Goal: Task Accomplishment & Management: Use online tool/utility

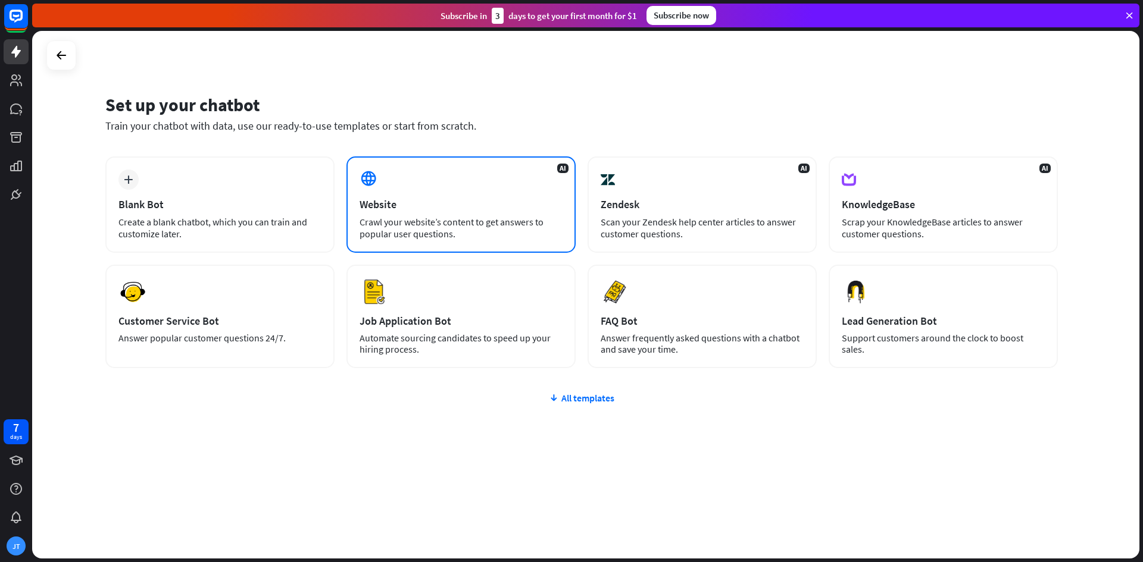
click at [398, 199] on div "Website" at bounding box center [461, 205] width 203 height 14
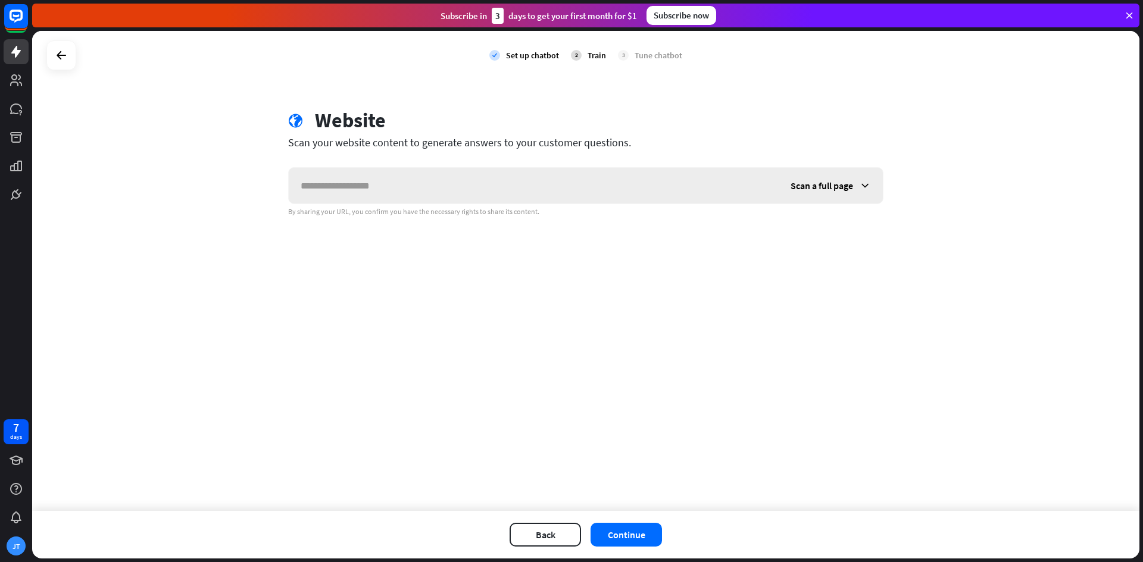
click at [488, 189] on input "text" at bounding box center [534, 186] width 490 height 36
click at [57, 52] on icon at bounding box center [61, 55] width 14 height 14
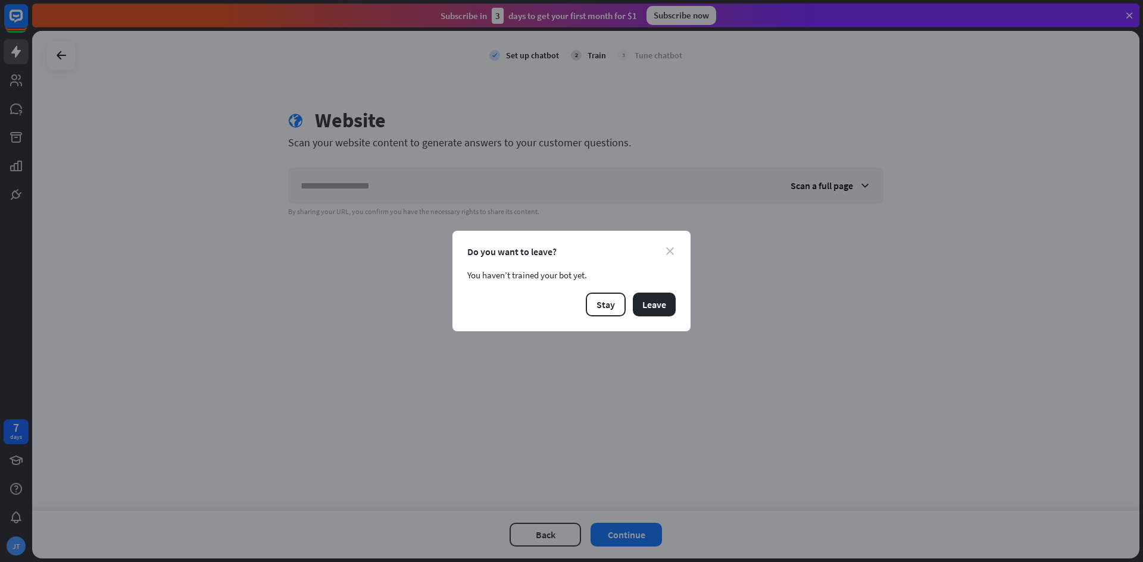
drag, startPoint x: 664, startPoint y: 243, endPoint x: 667, endPoint y: 251, distance: 8.3
click at [667, 250] on div "close Do you want to leave? You haven’t trained your bot yet. Stay Leave" at bounding box center [571, 281] width 238 height 101
click at [667, 251] on icon "close" at bounding box center [670, 252] width 8 height 8
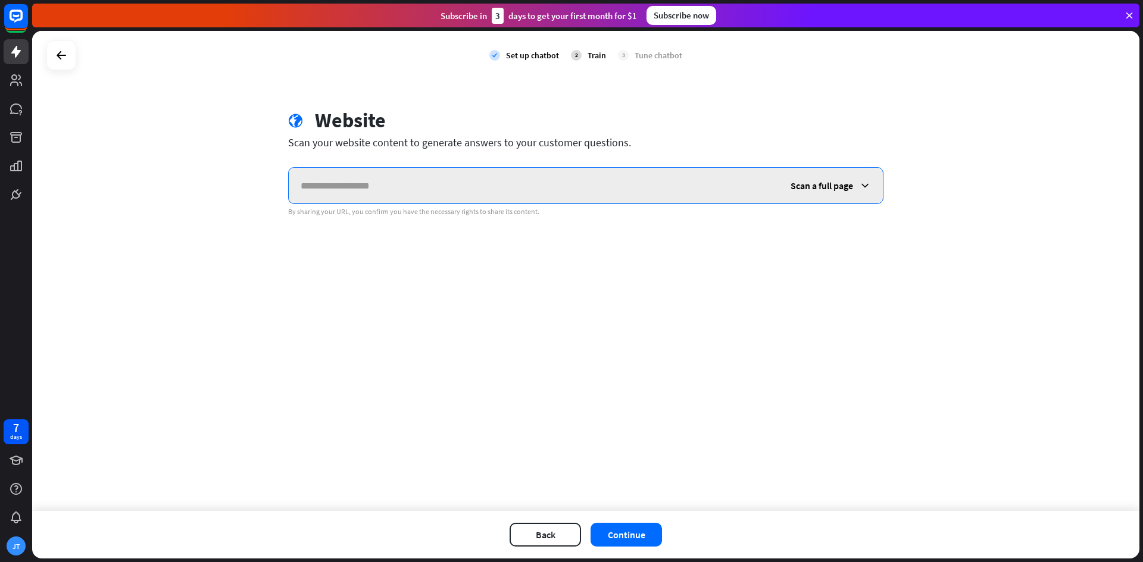
click at [563, 173] on input "text" at bounding box center [534, 186] width 490 height 36
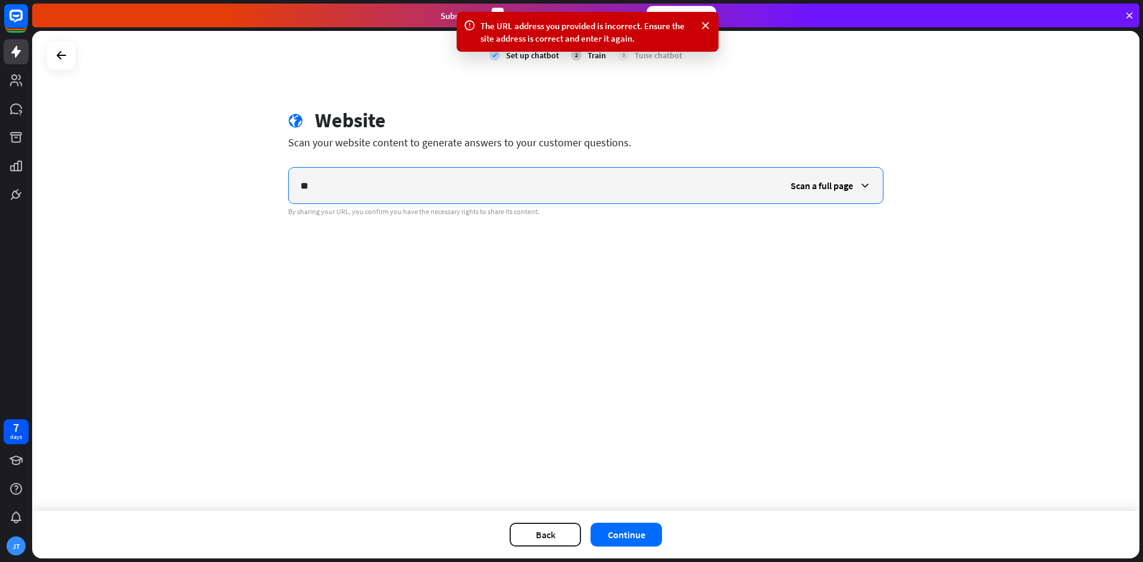
type input "*"
type input "******"
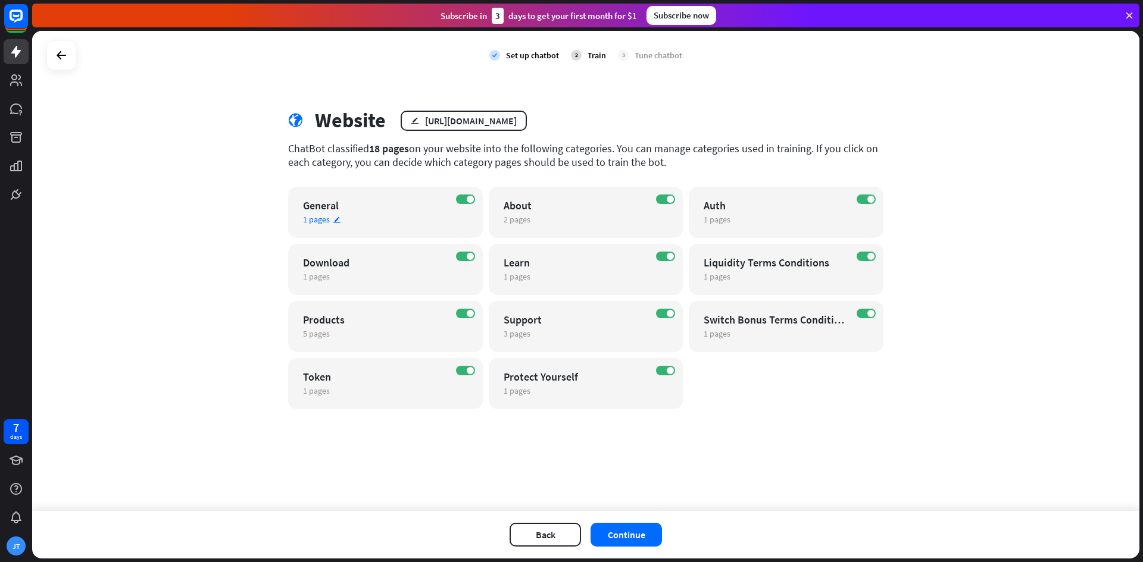
click at [348, 217] on div "1 pages edit" at bounding box center [375, 219] width 144 height 11
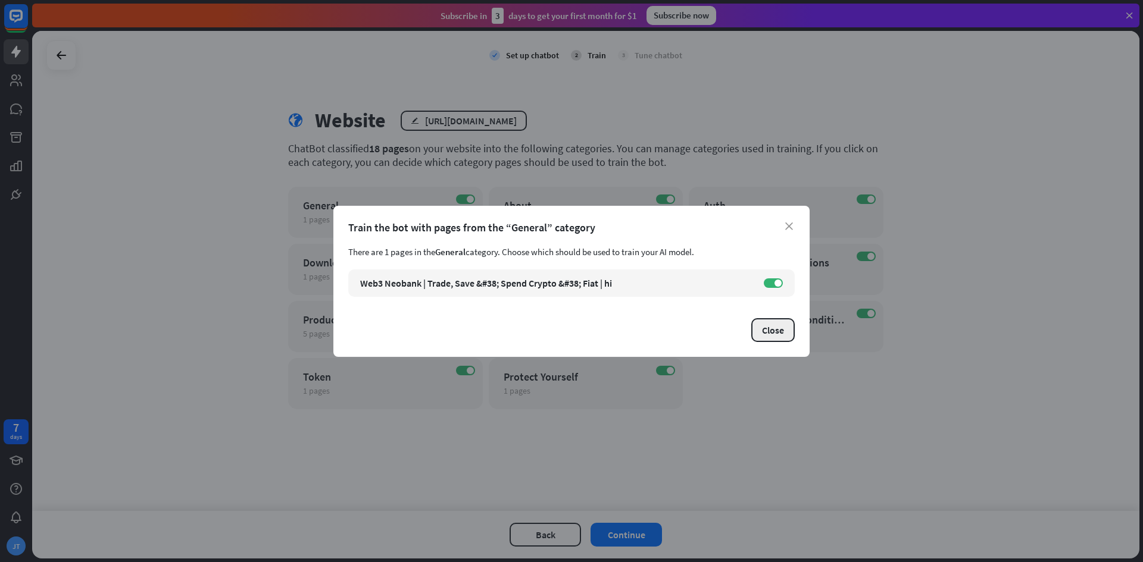
click at [763, 335] on button "Close" at bounding box center [772, 330] width 43 height 24
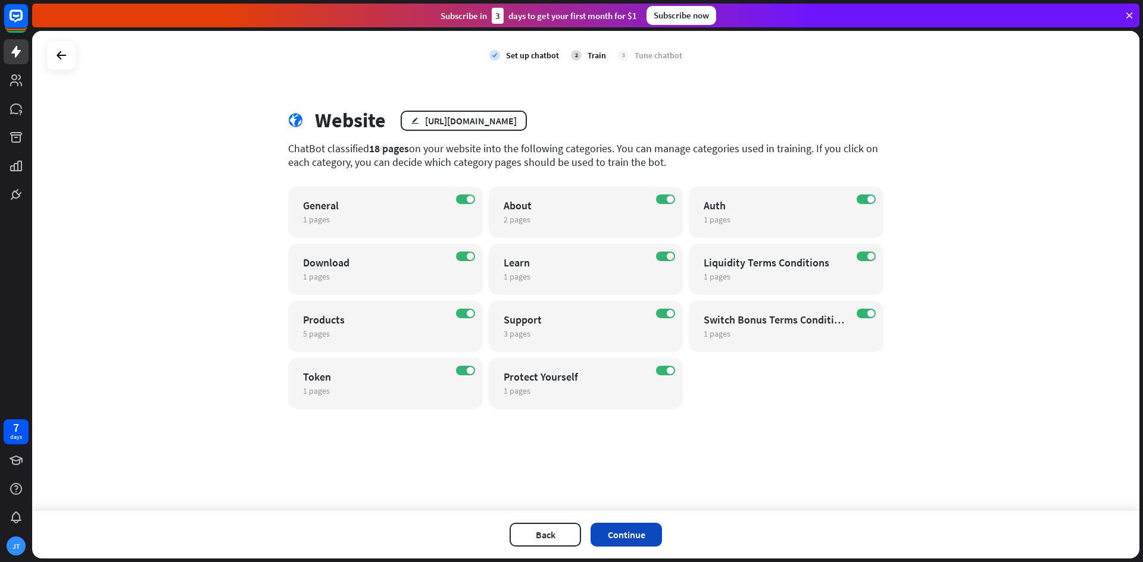
click at [639, 529] on button "Continue" at bounding box center [625, 535] width 71 height 24
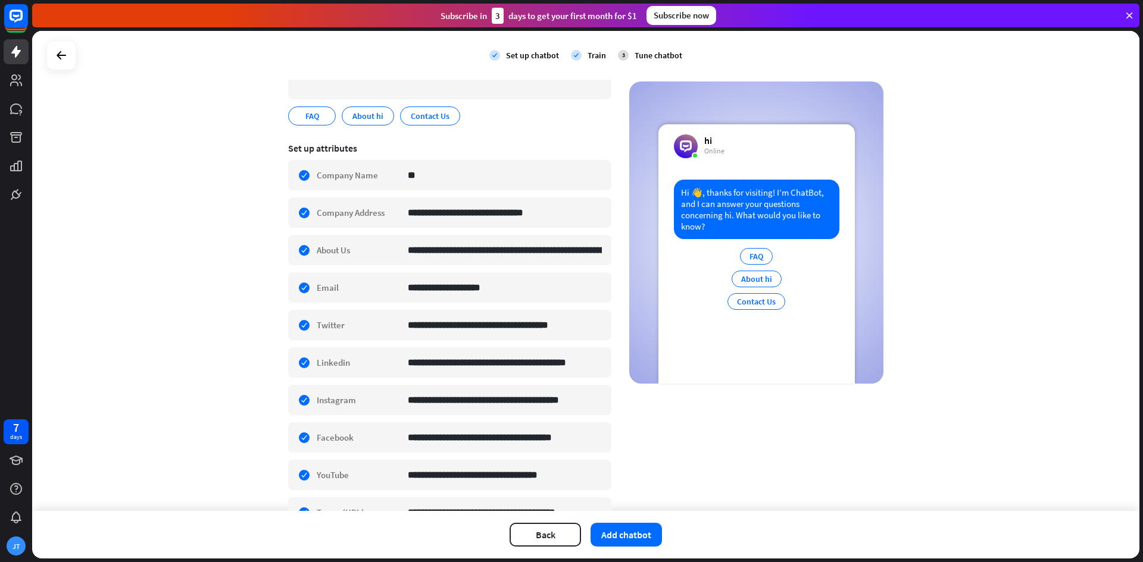
scroll to position [207, 0]
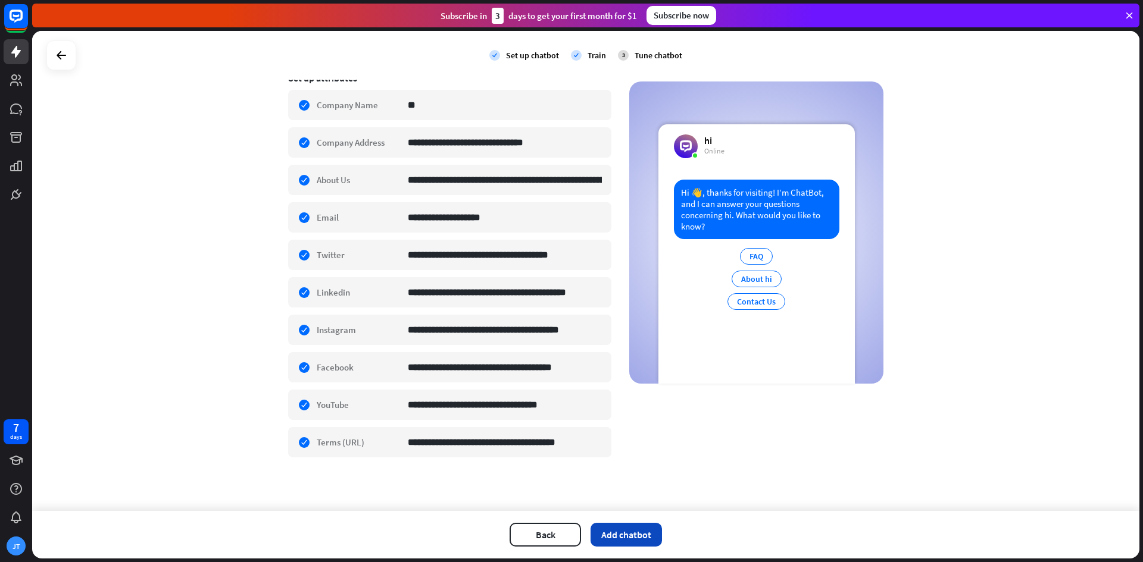
click at [651, 532] on button "Add chatbot" at bounding box center [625, 535] width 71 height 24
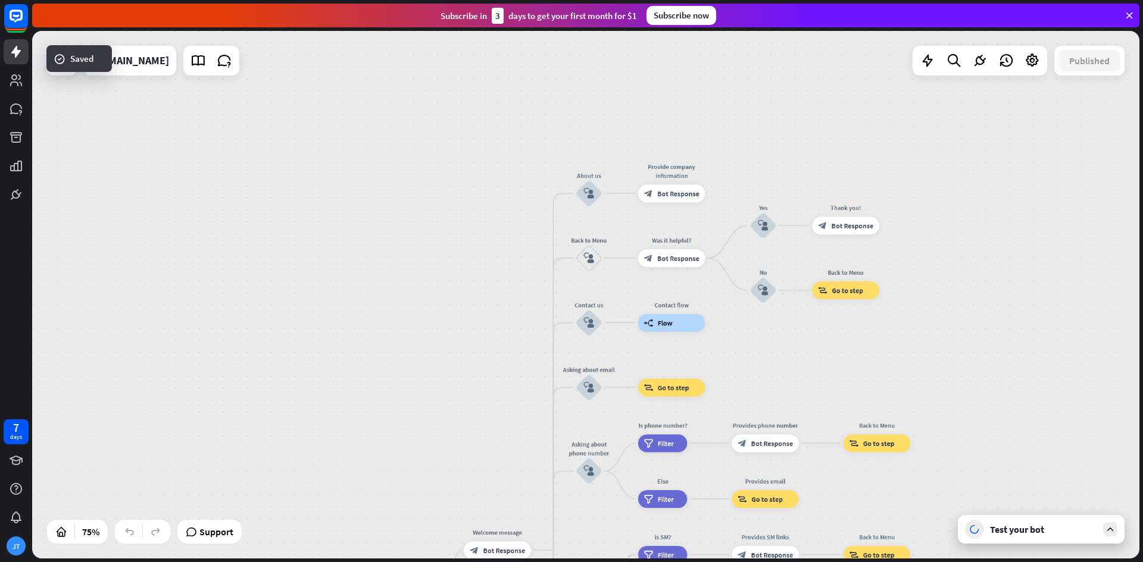
drag, startPoint x: 909, startPoint y: 124, endPoint x: 869, endPoint y: 590, distance: 468.3
click at [869, 562] on html "7 days JT close Product Help First steps Get started with ChatBot Help Center F…" at bounding box center [571, 281] width 1143 height 562
click at [586, 168] on span "Edit name" at bounding box center [579, 169] width 28 height 8
type input "*"
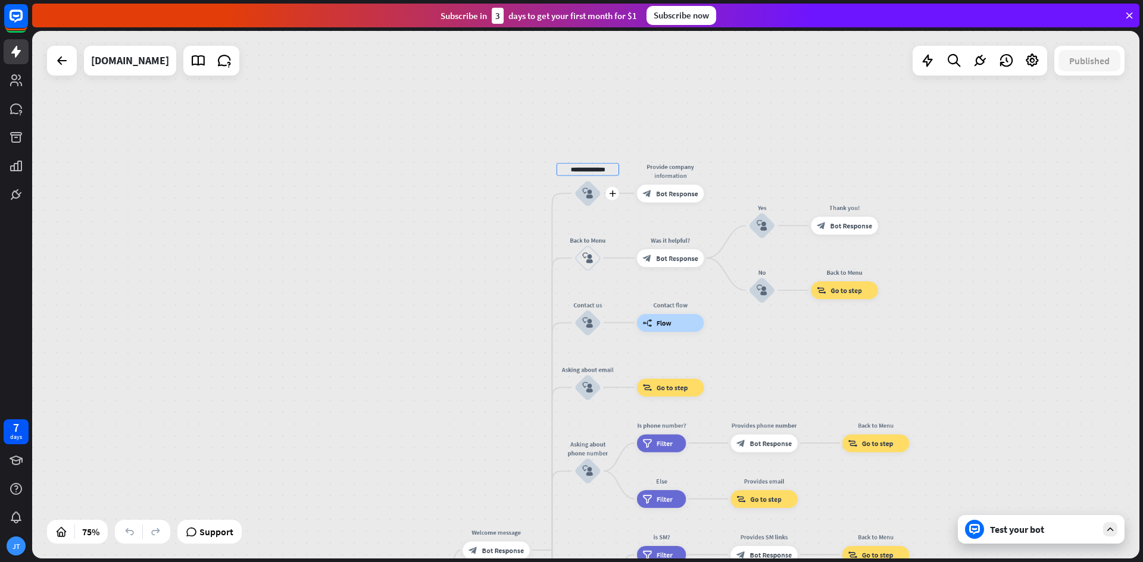
type input "**********"
click at [589, 192] on div "**********" at bounding box center [585, 295] width 1107 height 528
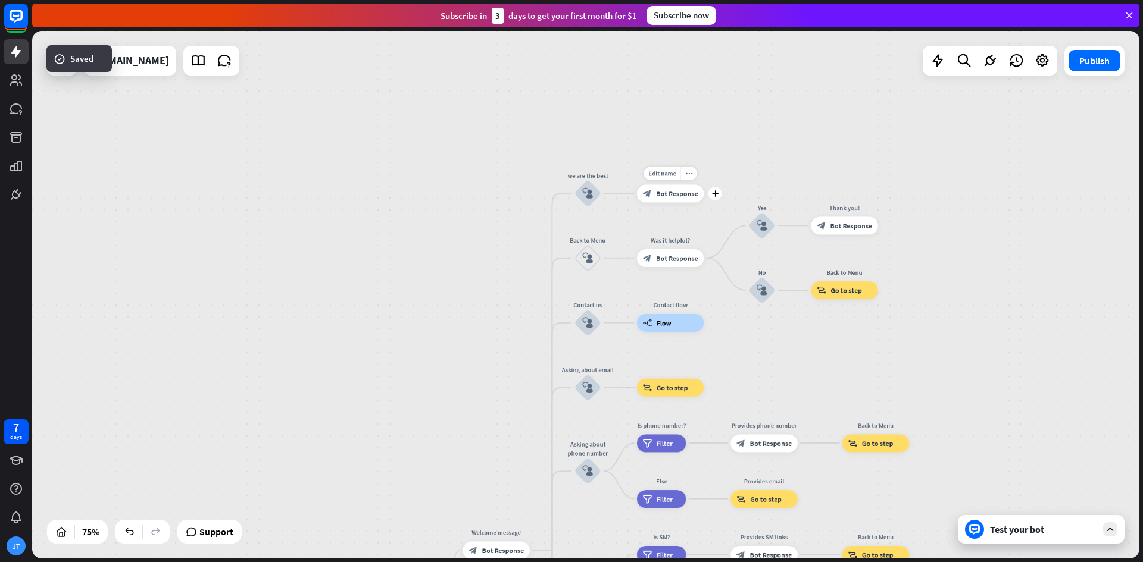
click at [668, 202] on div "Edit name more_horiz plus Provide company information block_bot_response Bot Re…" at bounding box center [670, 194] width 67 height 18
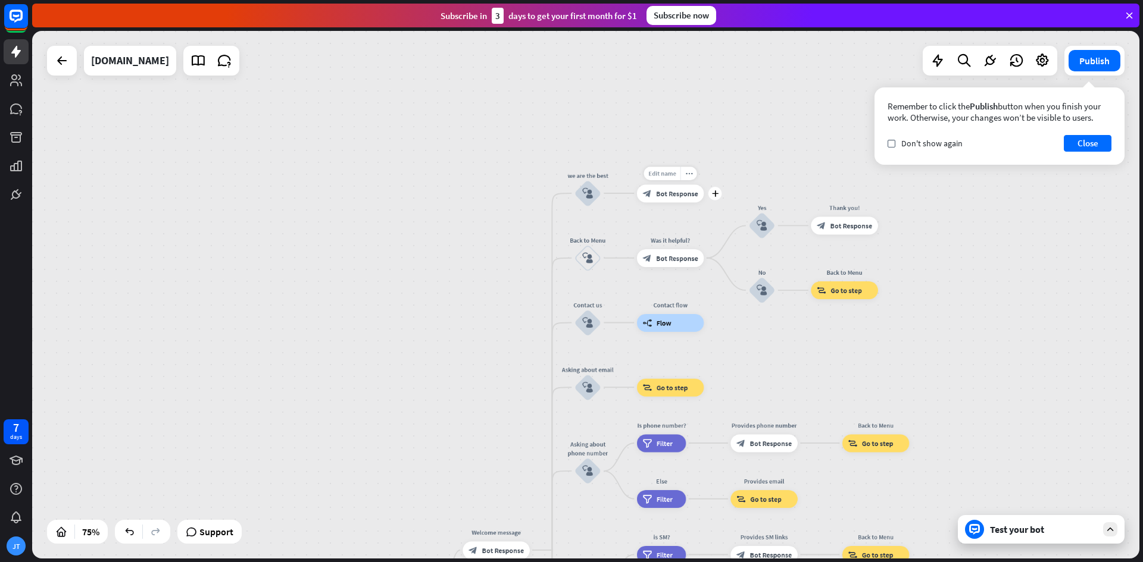
click at [670, 173] on span "Edit name" at bounding box center [662, 174] width 28 height 8
click at [679, 192] on span "Bot Response" at bounding box center [677, 193] width 42 height 9
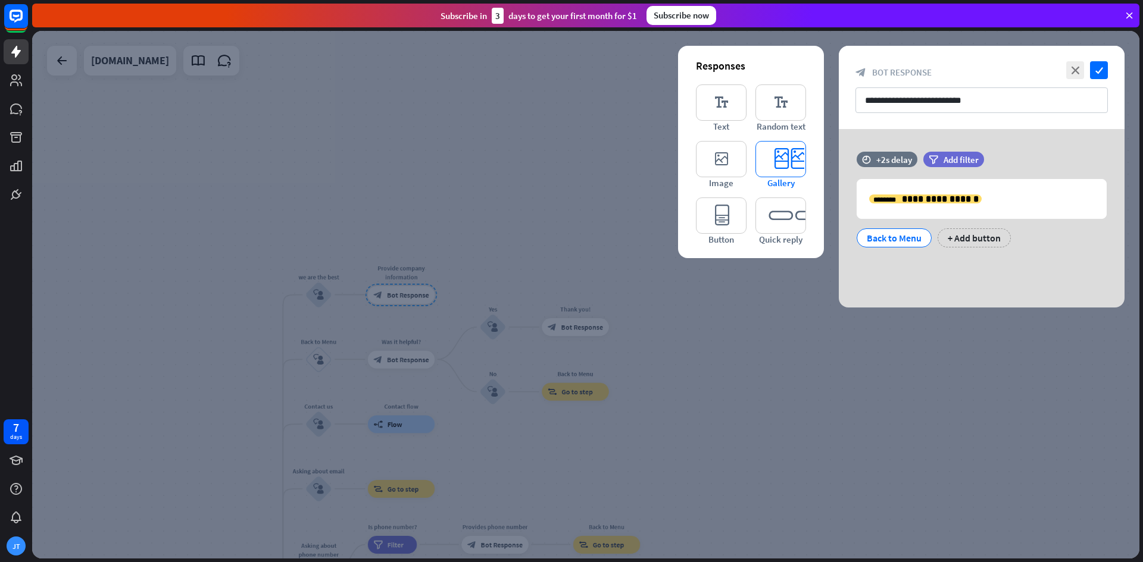
click at [784, 165] on icon "editor_card" at bounding box center [780, 159] width 51 height 36
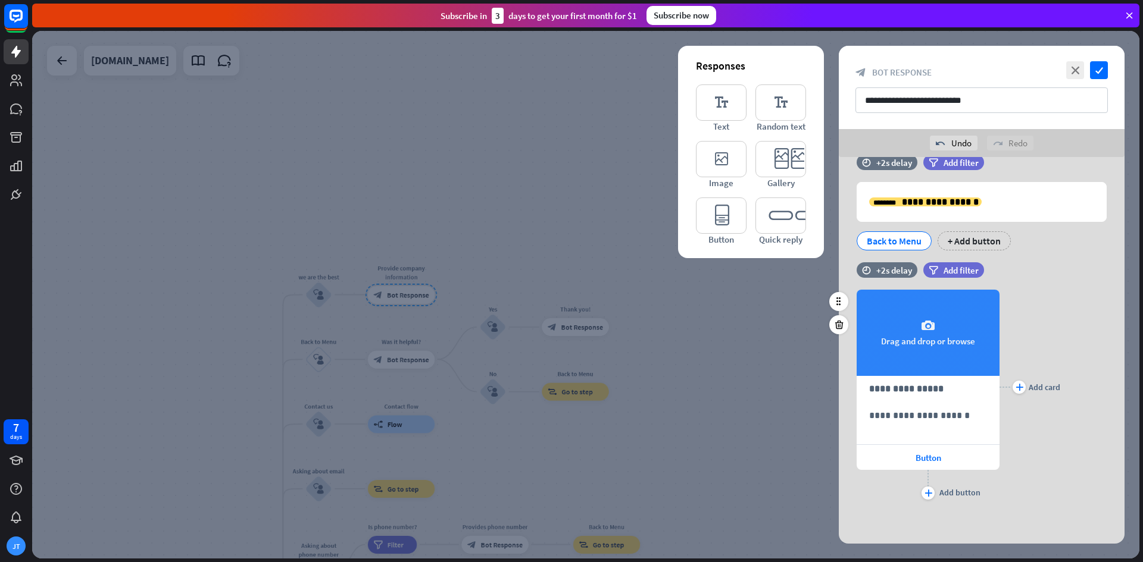
scroll to position [26, 0]
click at [933, 304] on div "camera Drag and drop or browse" at bounding box center [927, 332] width 143 height 86
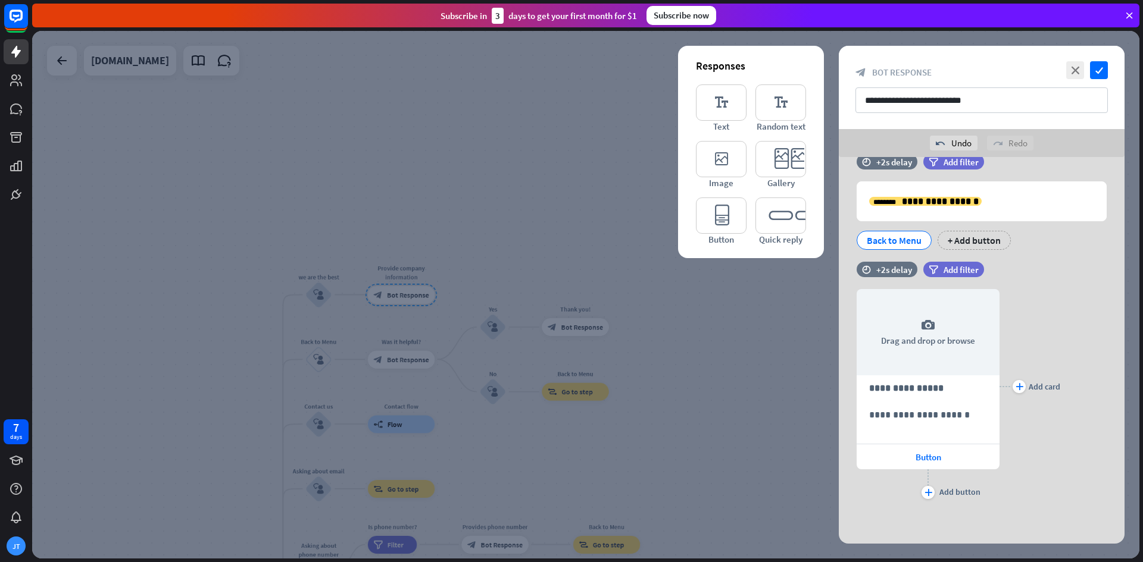
click at [712, 260] on div at bounding box center [585, 295] width 1107 height 528
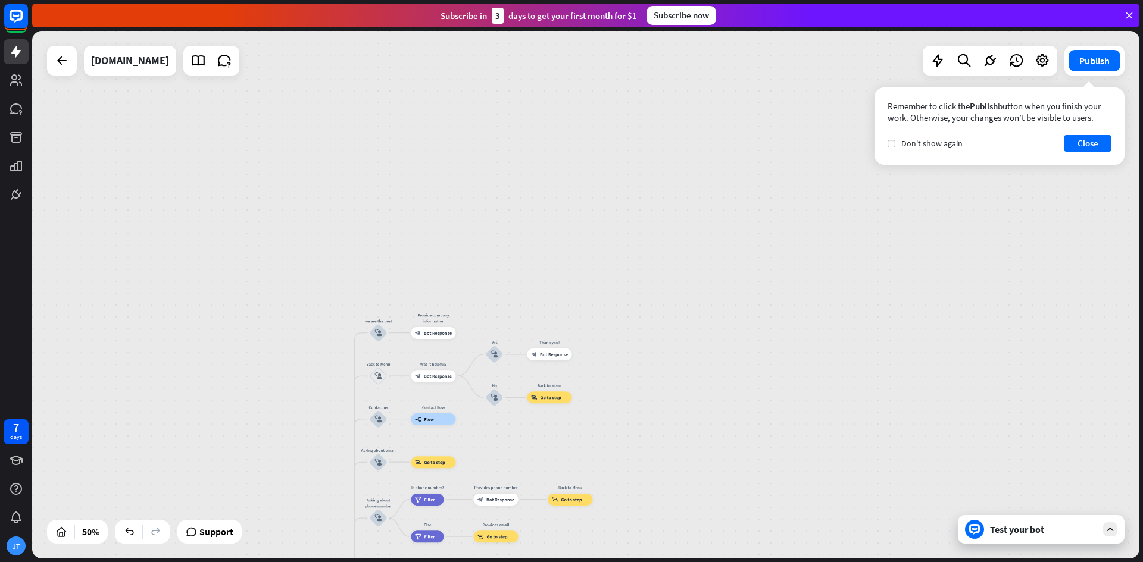
click at [1062, 531] on div "Test your bot" at bounding box center [1043, 530] width 107 height 12
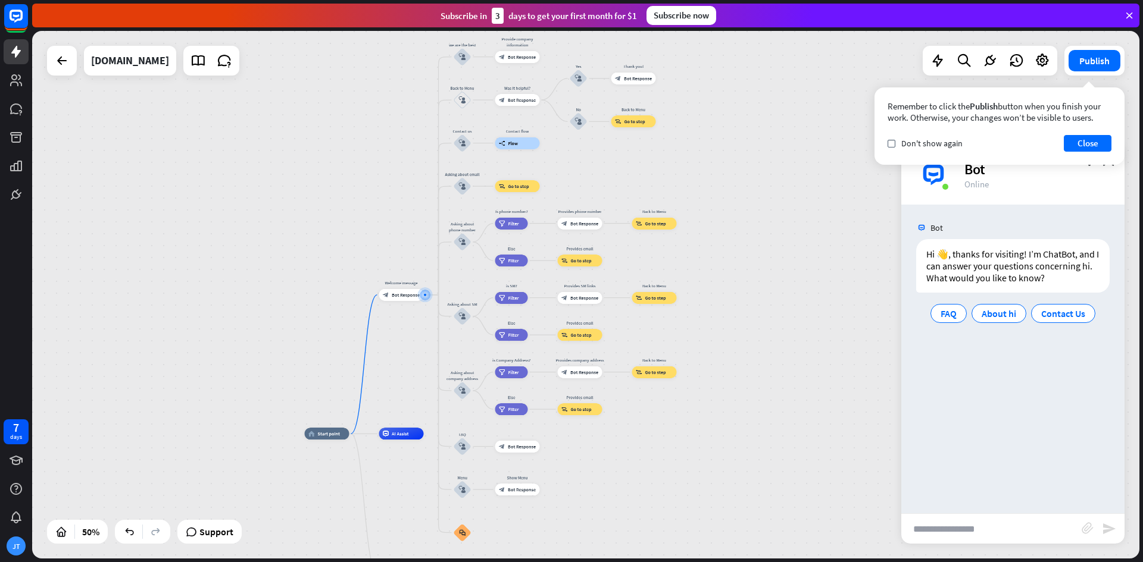
click at [938, 524] on input "text" at bounding box center [991, 529] width 180 height 30
type input "**********"
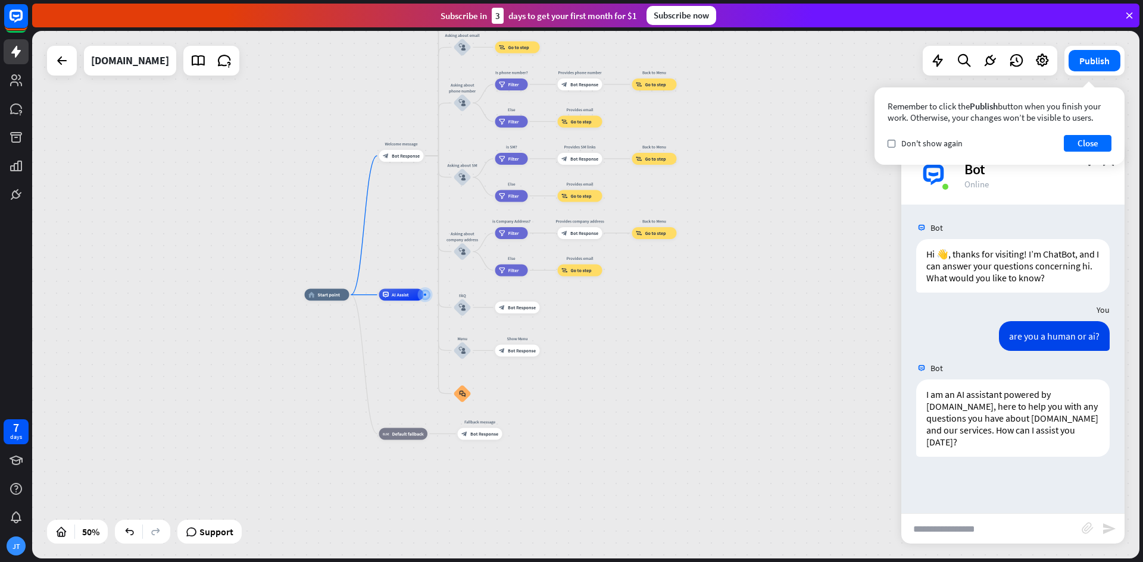
click at [1049, 532] on input "text" at bounding box center [991, 529] width 180 height 30
type input "**********"
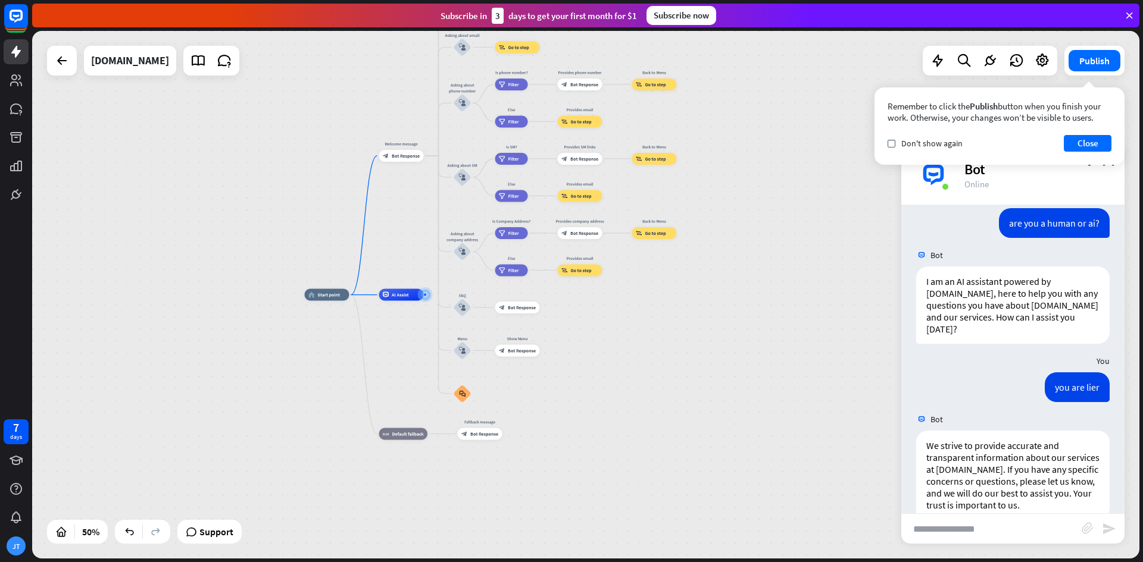
scroll to position [137, 0]
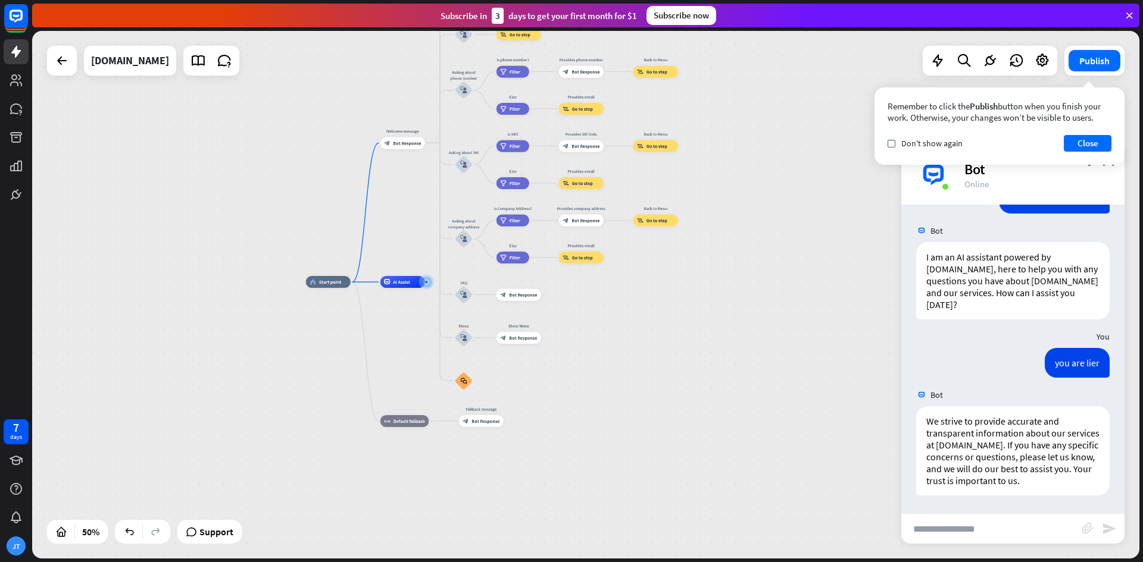
click at [1031, 532] on input "text" at bounding box center [991, 529] width 180 height 30
click at [958, 531] on input "text" at bounding box center [991, 529] width 180 height 30
type input "**********"
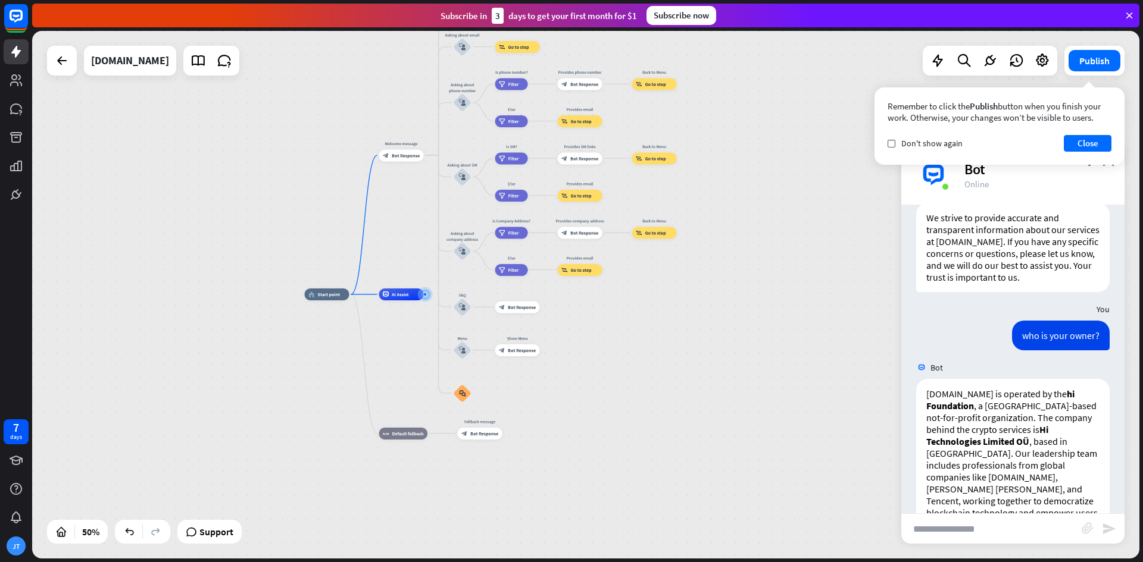
scroll to position [373, 0]
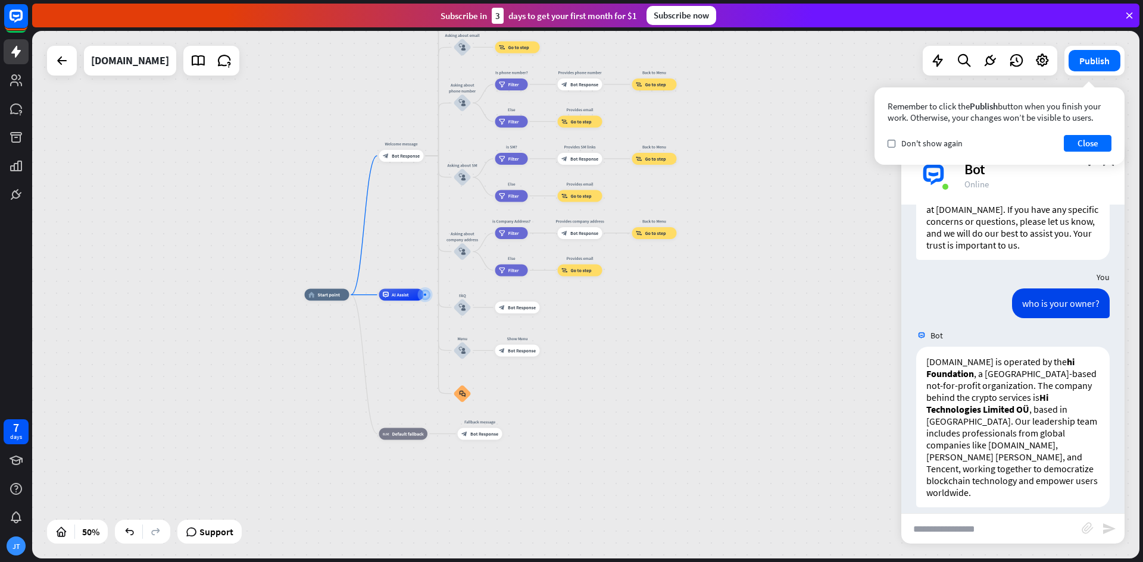
click at [988, 526] on input "text" at bounding box center [991, 529] width 180 height 30
type input "**********"
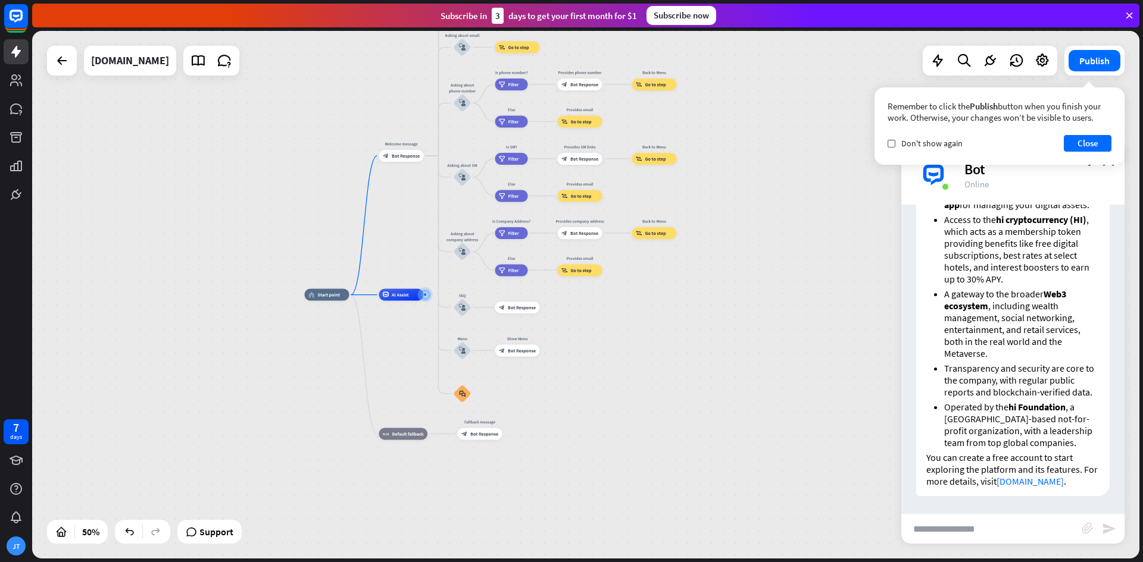
scroll to position [912, 0]
click at [946, 525] on input "text" at bounding box center [991, 529] width 180 height 30
type input "**********"
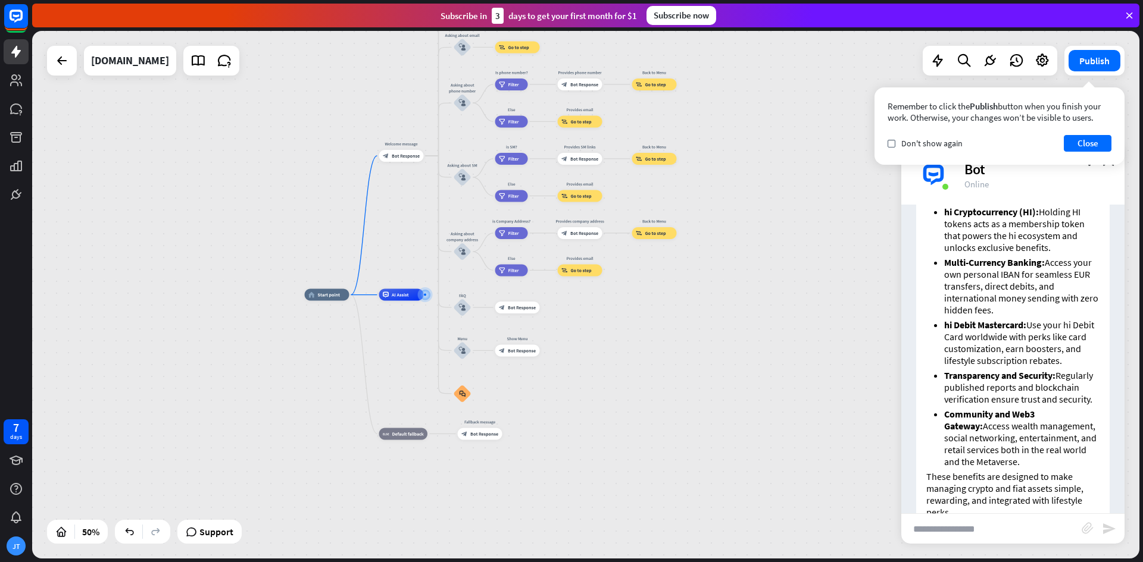
scroll to position [1642, 0]
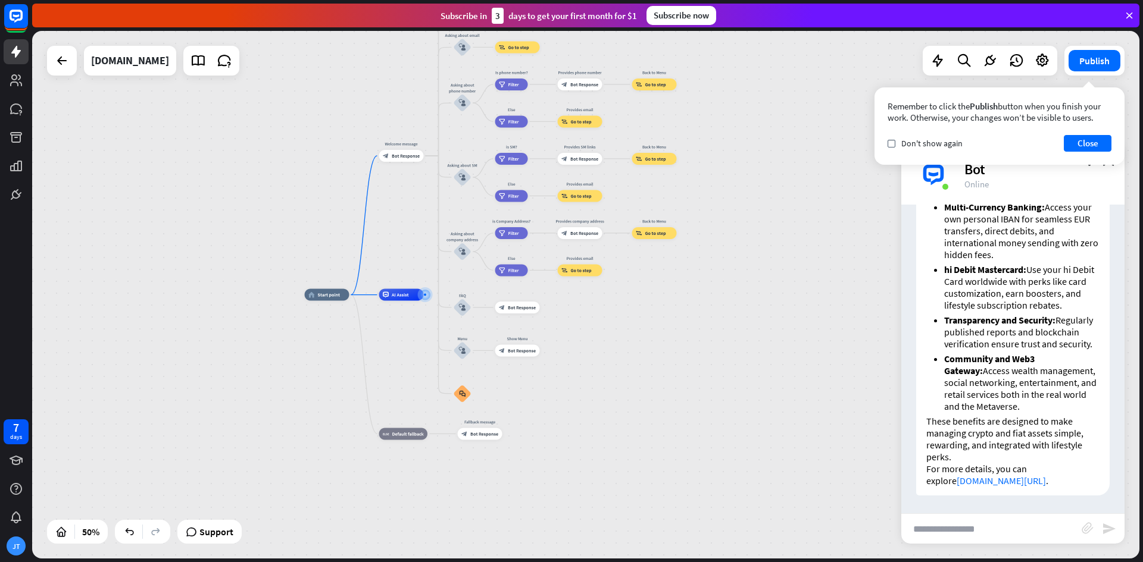
click at [971, 528] on input "text" at bounding box center [991, 529] width 180 height 30
type input "**********"
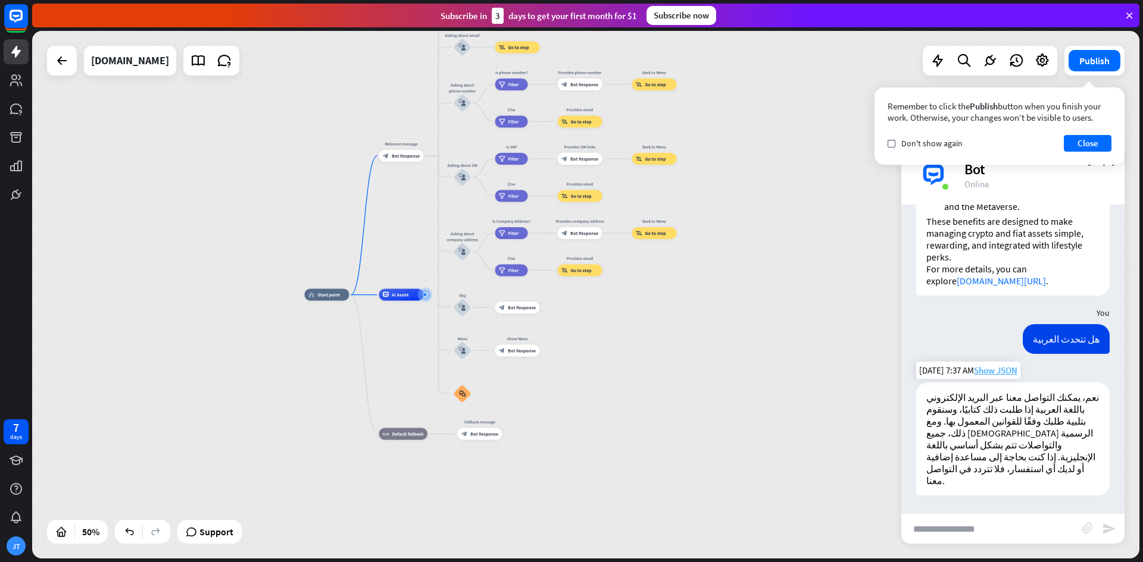
scroll to position [1818, 0]
click at [959, 521] on input "text" at bounding box center [991, 529] width 180 height 30
type input "**********"
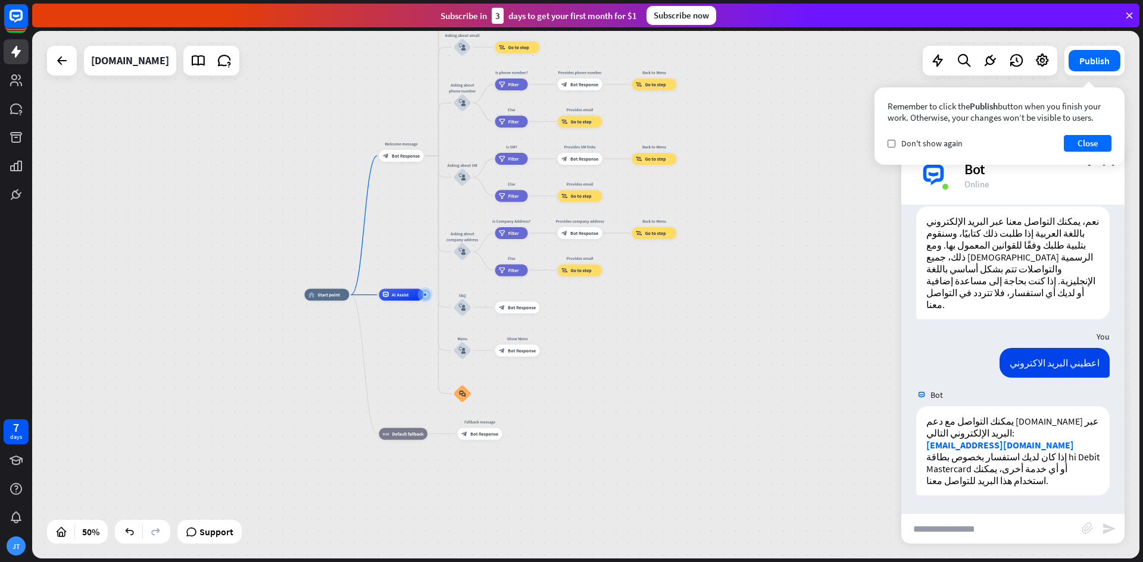
scroll to position [1995, 0]
click at [979, 445] on link "[EMAIL_ADDRESS][DOMAIN_NAME]" at bounding box center [1000, 445] width 148 height 12
click at [545, 422] on div "home_2 Start point Welcome message block_bot_response Bot Response we are the b…" at bounding box center [582, 427] width 554 height 264
click at [1026, 538] on input "text" at bounding box center [991, 529] width 180 height 30
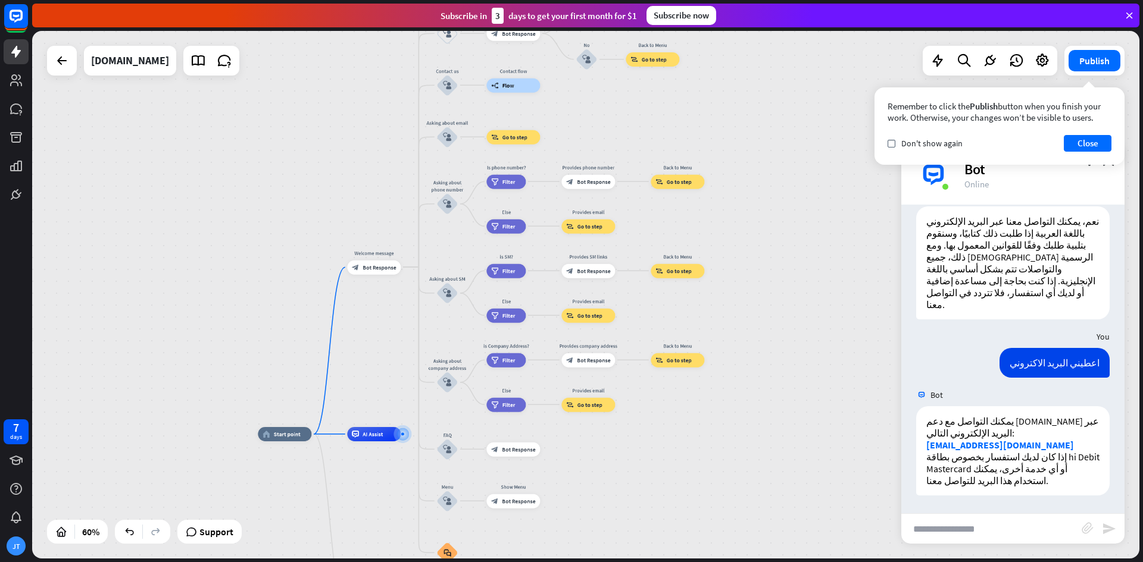
drag, startPoint x: 785, startPoint y: 353, endPoint x: 779, endPoint y: 531, distance: 178.1
click at [778, 533] on div "home_2 Start point Welcome message block_bot_response Bot Response we are the b…" at bounding box center [585, 295] width 1107 height 528
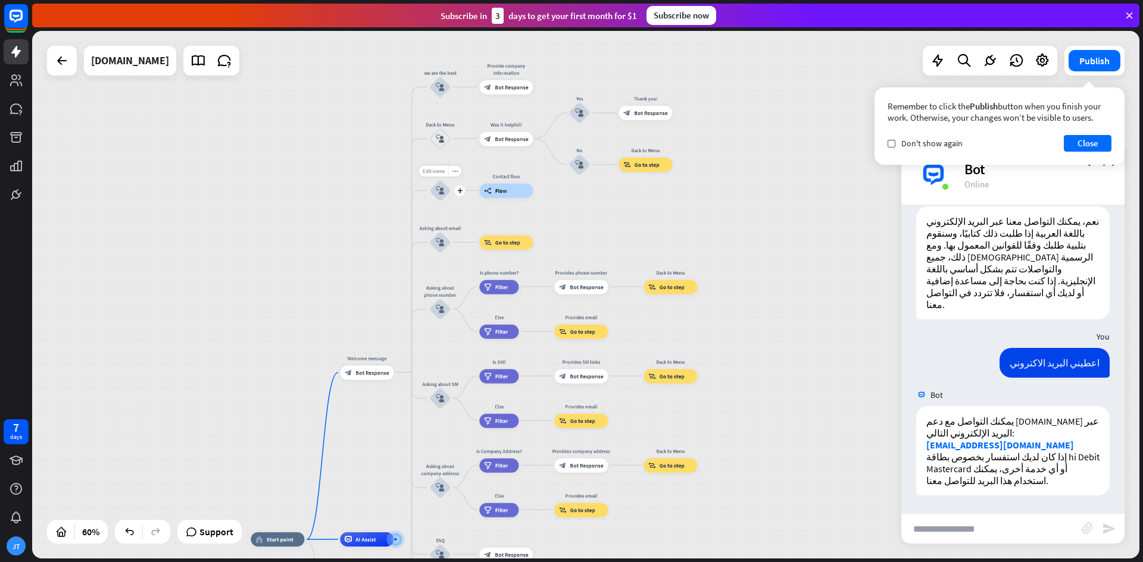
click at [440, 171] on span "Edit name" at bounding box center [434, 171] width 22 height 7
click at [801, 397] on div "**********" at bounding box center [585, 295] width 1107 height 528
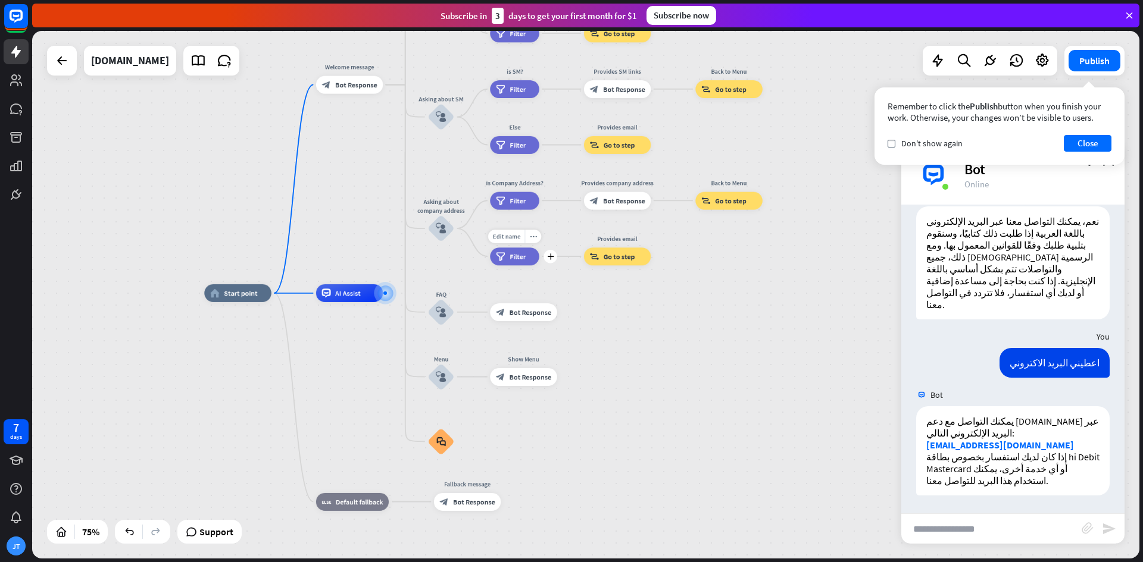
drag, startPoint x: 477, startPoint y: 382, endPoint x: 475, endPoint y: 265, distance: 116.7
click at [490, 265] on div "Edit name more_horiz plus filter Filter" at bounding box center [514, 257] width 49 height 18
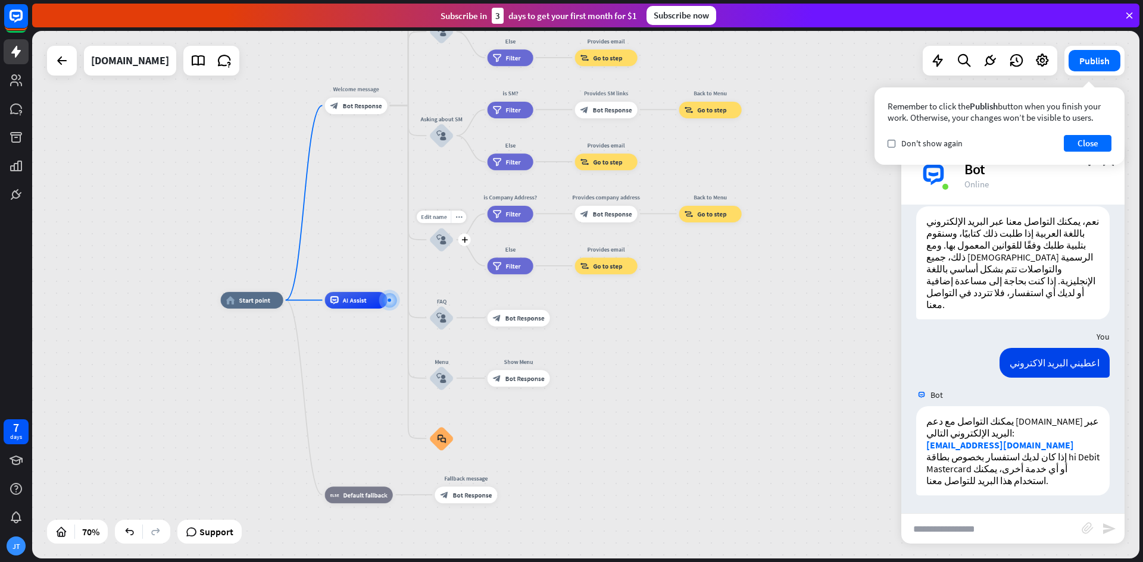
click at [440, 243] on icon "block_user_input" at bounding box center [441, 240] width 10 height 10
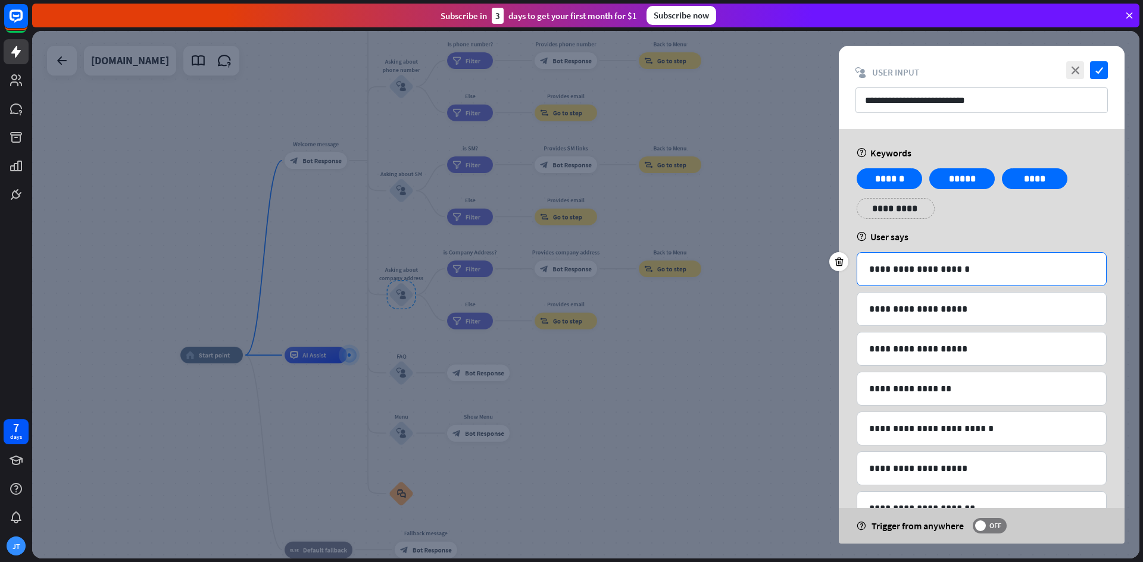
click at [957, 268] on p "**********" at bounding box center [981, 269] width 225 height 15
click at [1099, 66] on icon "check" at bounding box center [1099, 70] width 18 height 18
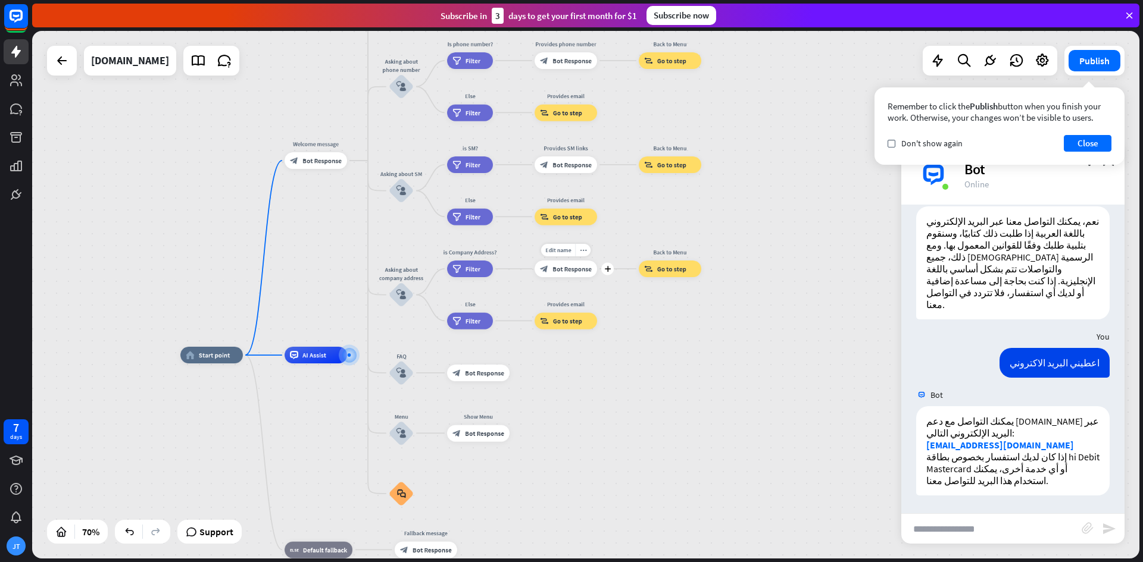
click at [574, 267] on span "Bot Response" at bounding box center [571, 269] width 39 height 8
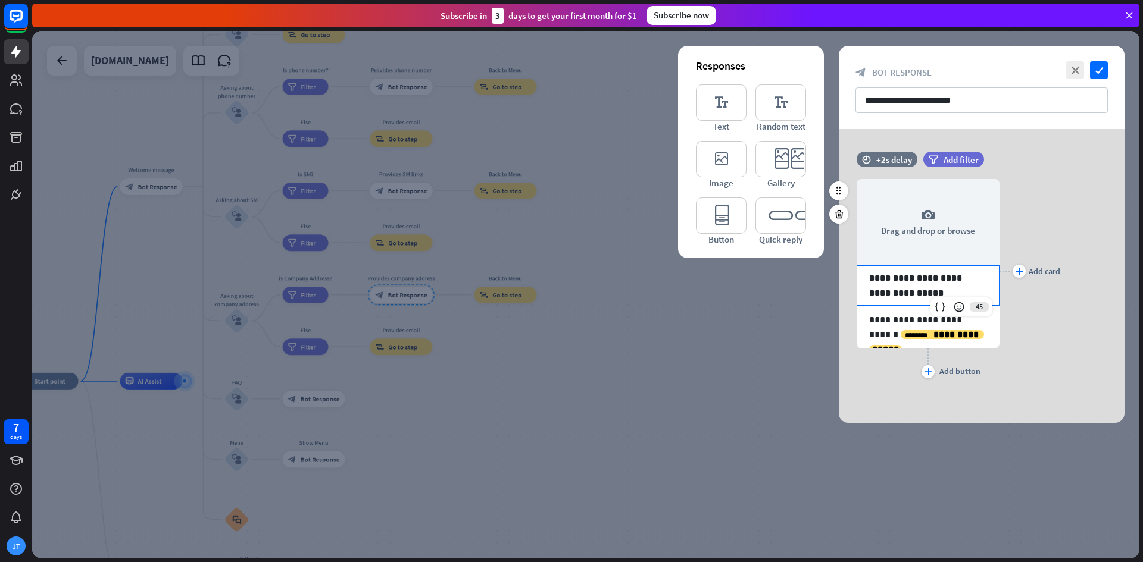
click at [927, 296] on p "**********" at bounding box center [928, 286] width 118 height 30
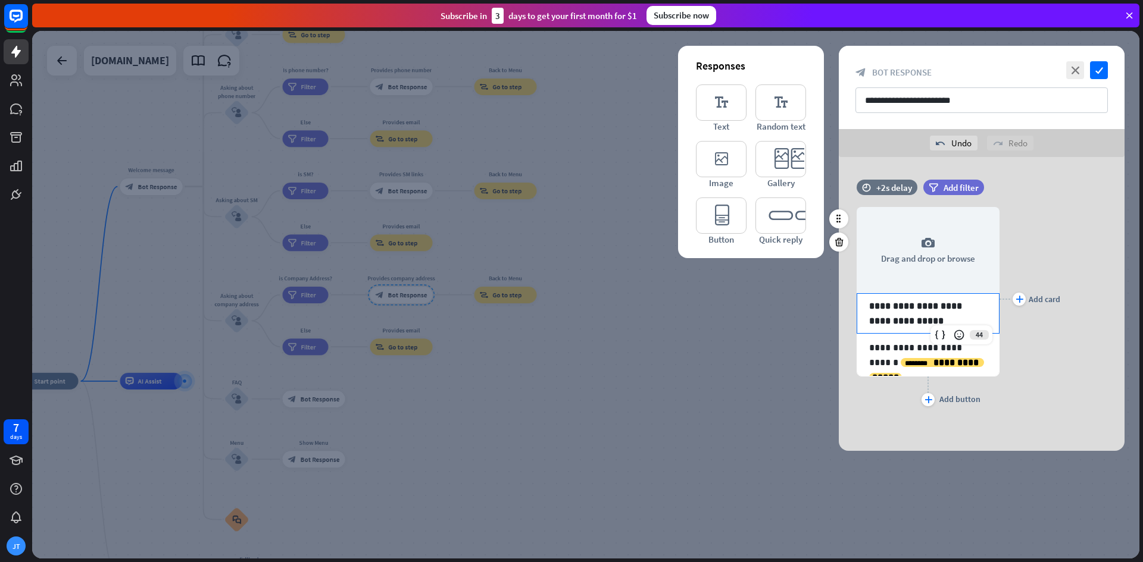
click at [890, 320] on p "**********" at bounding box center [928, 314] width 118 height 30
click at [890, 319] on p "**********" at bounding box center [928, 314] width 118 height 30
click at [895, 315] on p "**********" at bounding box center [928, 314] width 118 height 30
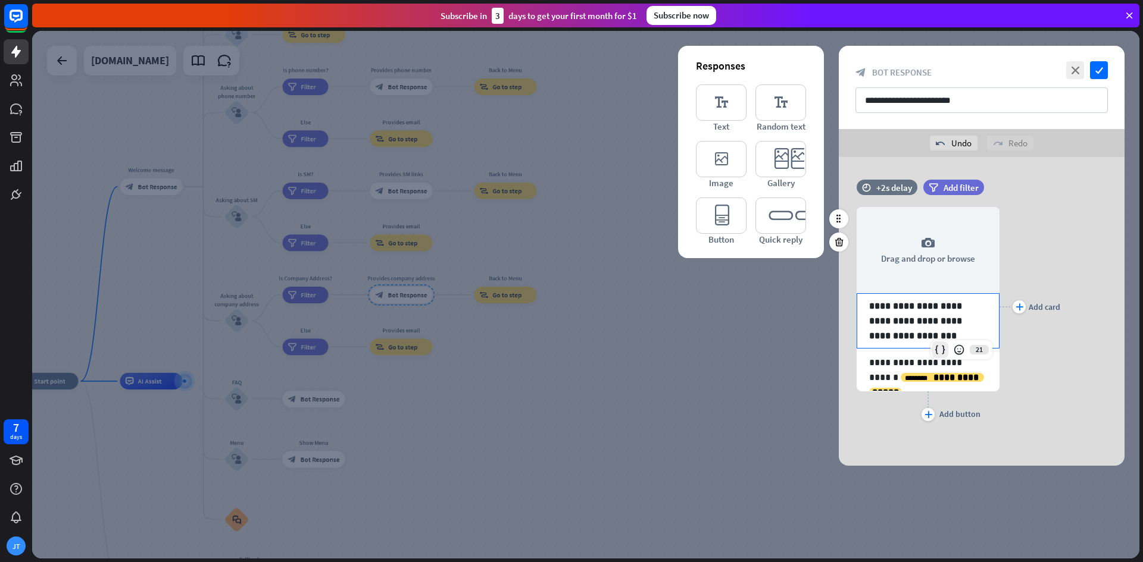
click at [934, 330] on p "**********" at bounding box center [928, 321] width 118 height 45
click at [790, 164] on icon "editor_card" at bounding box center [780, 159] width 51 height 36
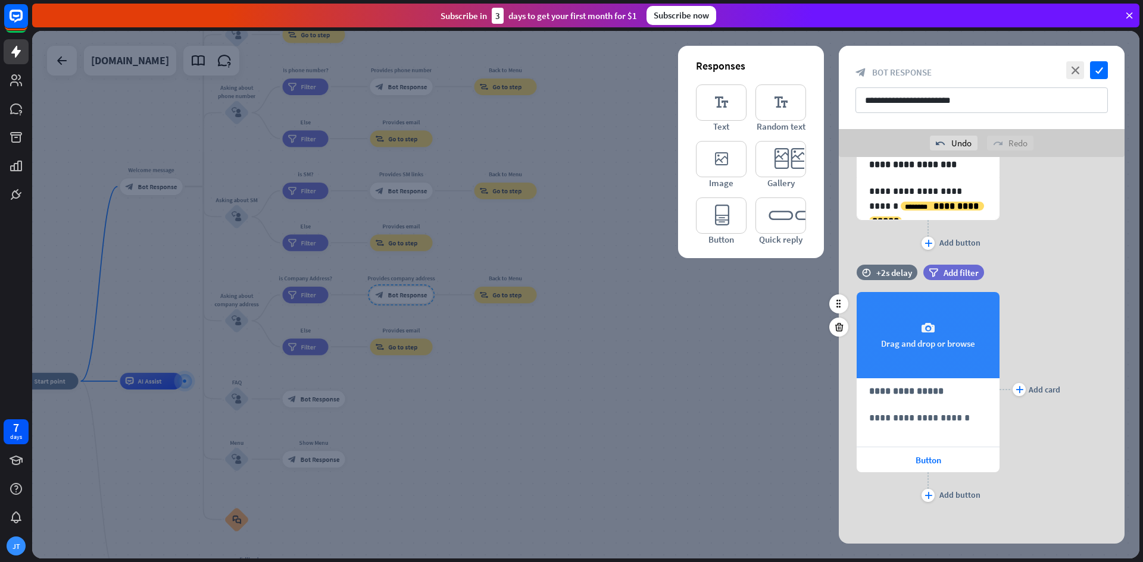
scroll to position [174, 0]
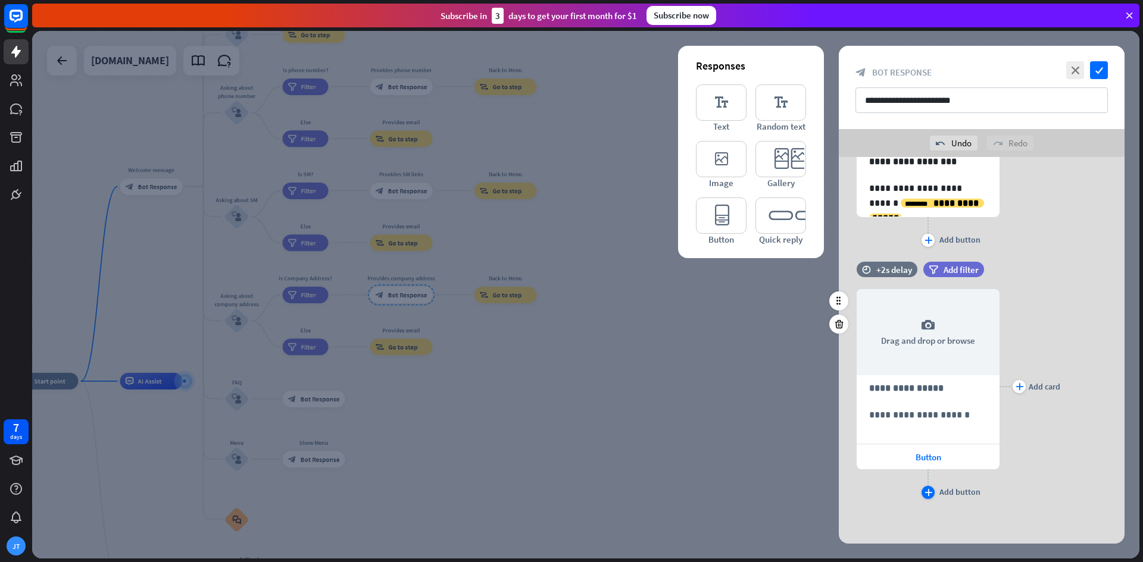
click at [926, 493] on icon "plus" at bounding box center [928, 492] width 8 height 7
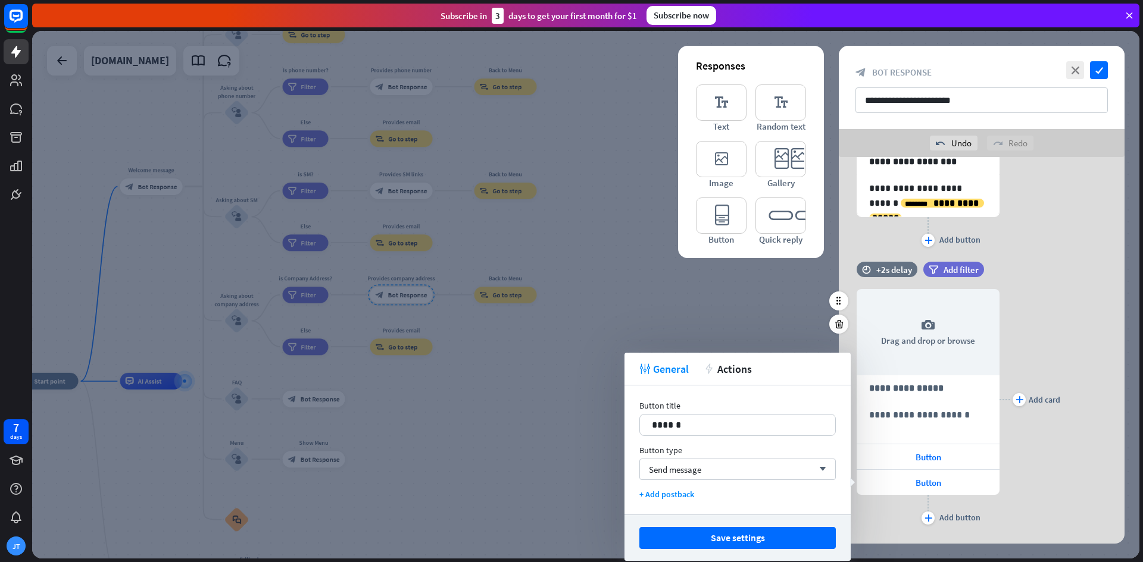
click at [1108, 417] on div "**********" at bounding box center [982, 399] width 286 height 257
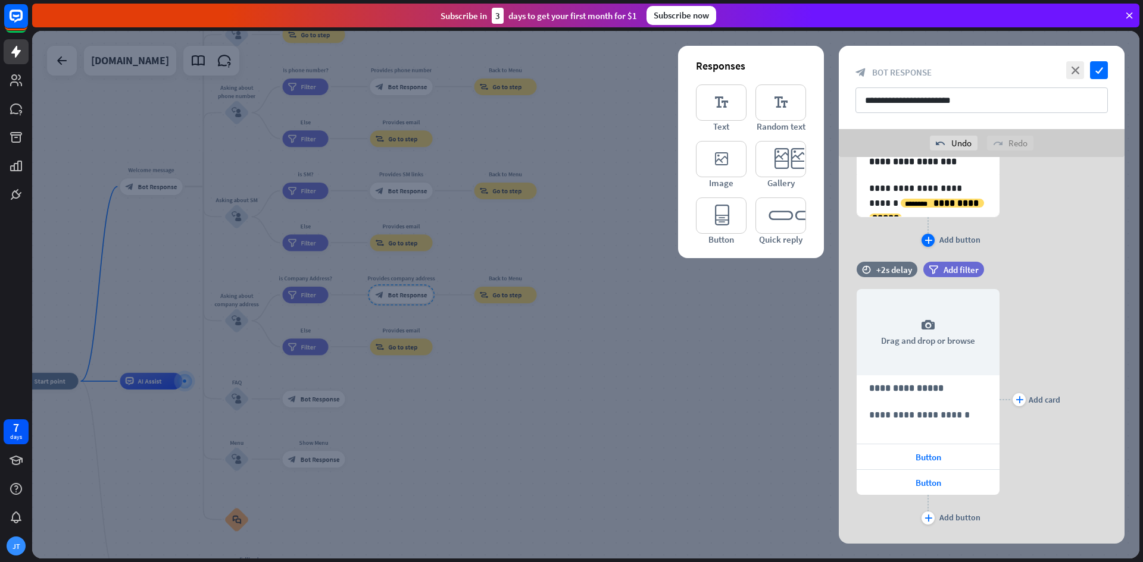
click at [943, 239] on div "Add button" at bounding box center [959, 240] width 41 height 11
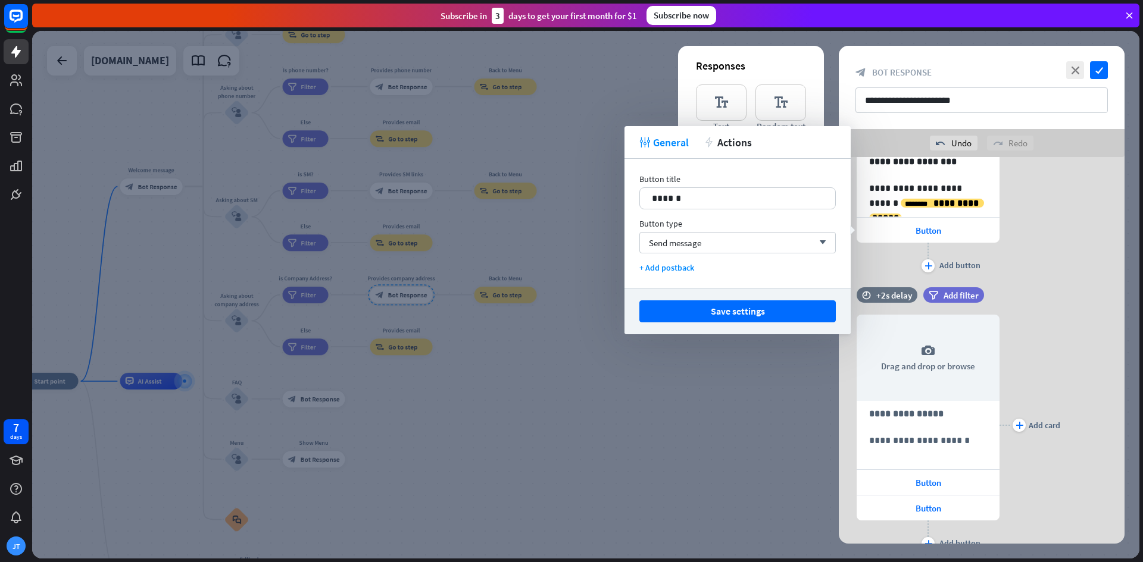
click at [1142, 284] on div "home_2 Start point Welcome message block_bot_response Bot Response we are the b…" at bounding box center [587, 297] width 1111 height 532
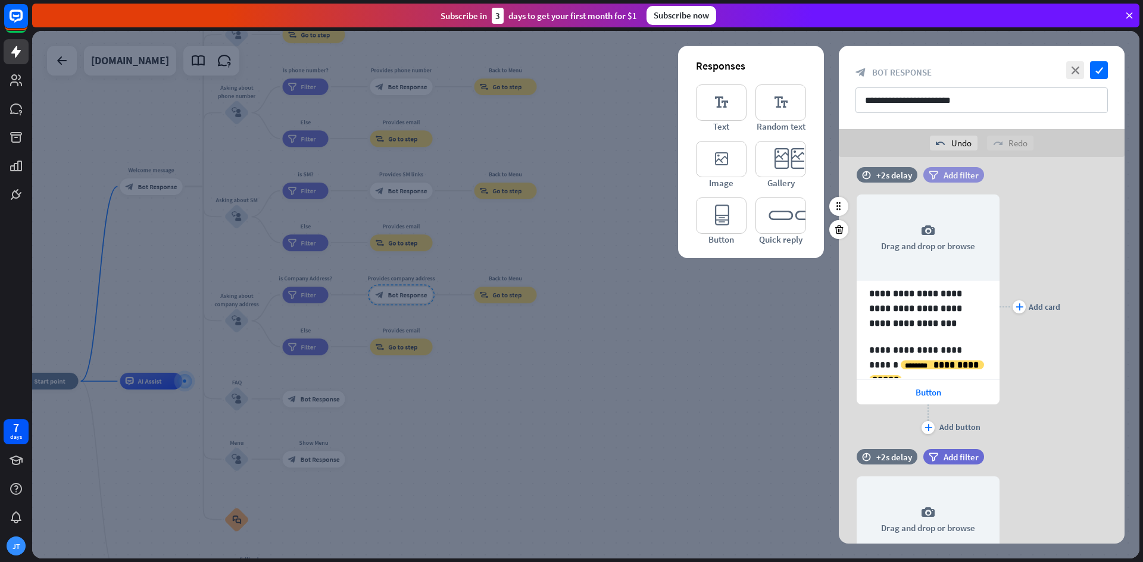
scroll to position [0, 0]
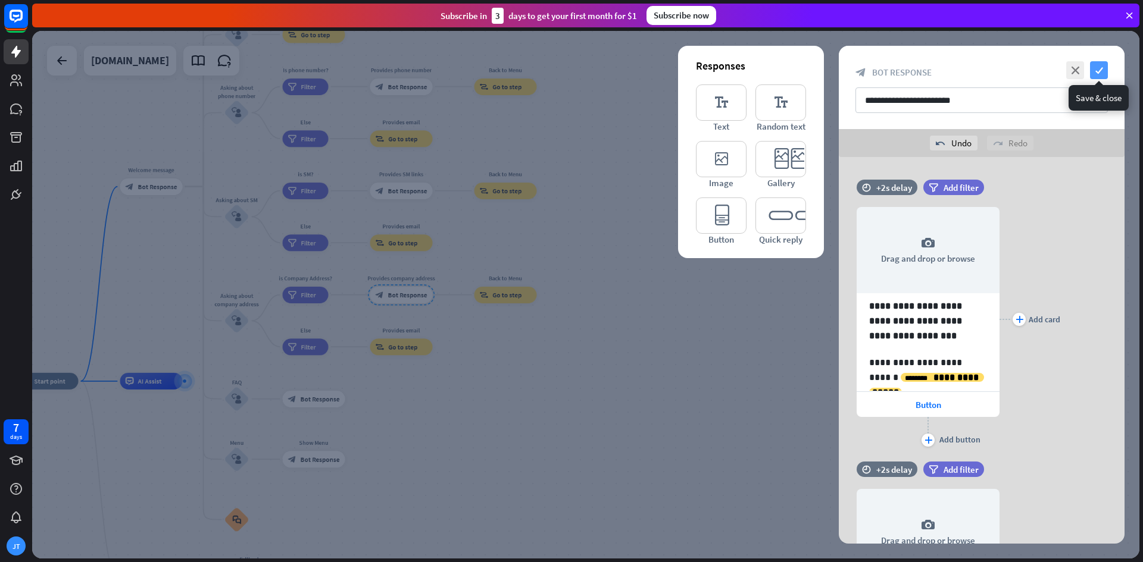
click at [1094, 74] on icon "check" at bounding box center [1099, 70] width 18 height 18
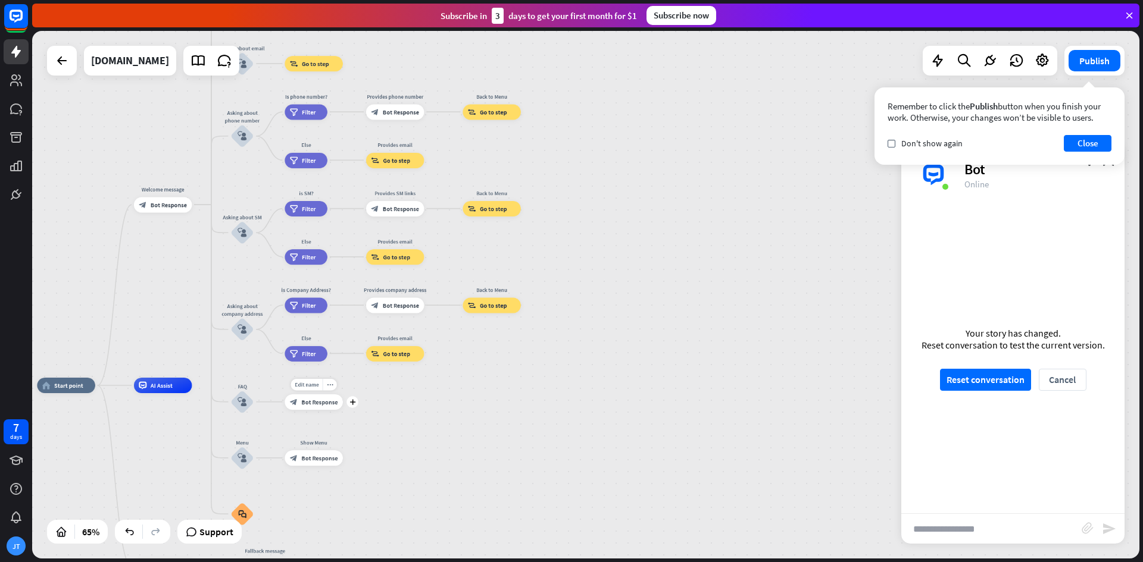
click at [341, 404] on div "block_bot_response Bot Response" at bounding box center [314, 402] width 58 height 15
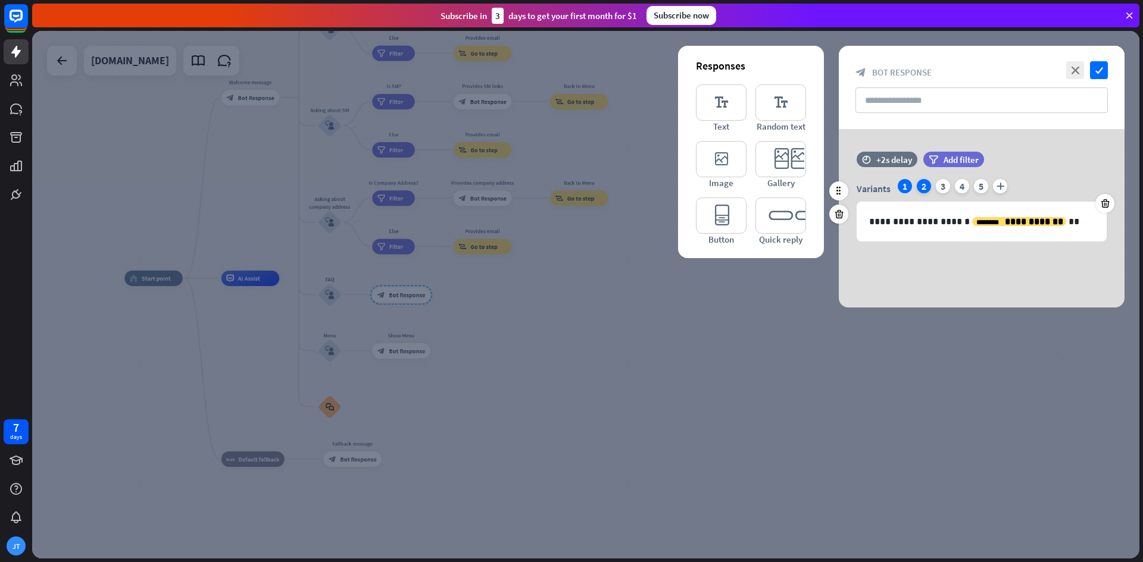
click at [923, 189] on div "2" at bounding box center [924, 186] width 14 height 14
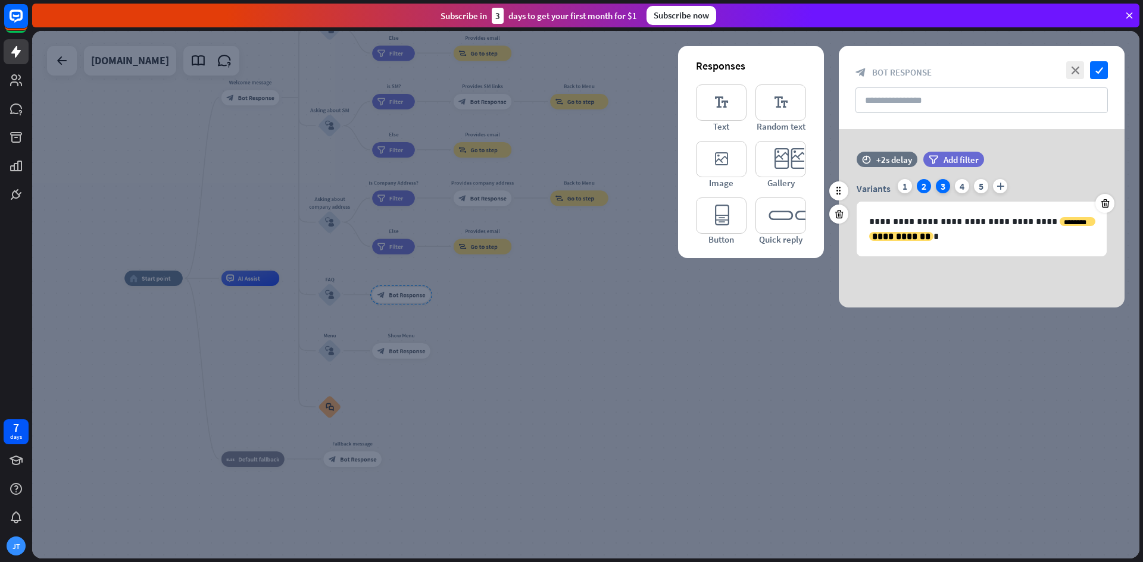
click at [940, 188] on div "3" at bounding box center [943, 186] width 14 height 14
click at [996, 190] on icon "plus" at bounding box center [1000, 186] width 14 height 14
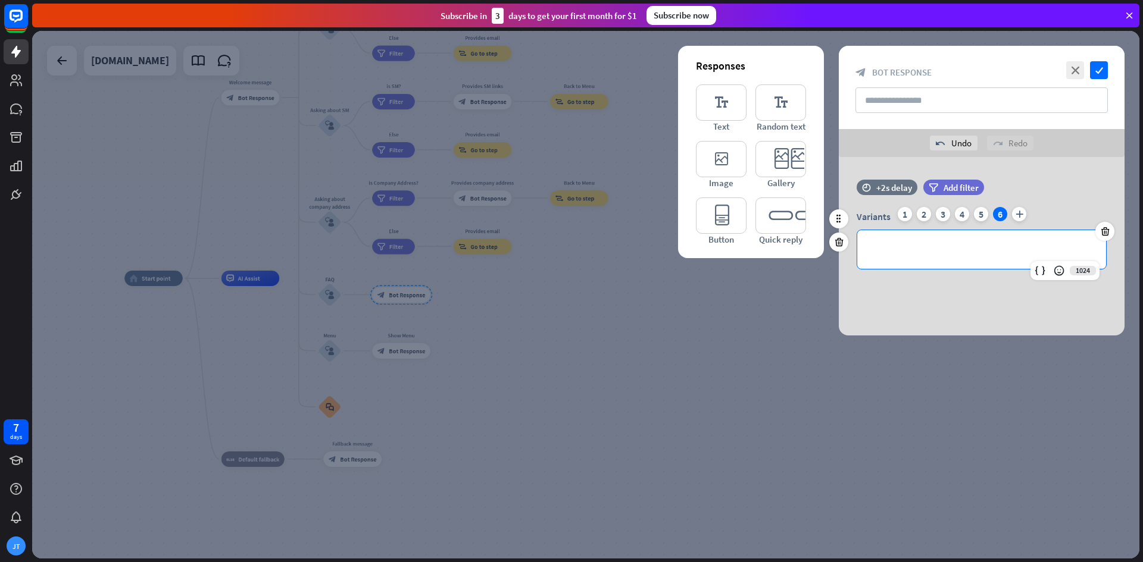
click at [974, 251] on p "**********" at bounding box center [981, 249] width 225 height 15
click at [1076, 77] on icon "close" at bounding box center [1075, 70] width 18 height 18
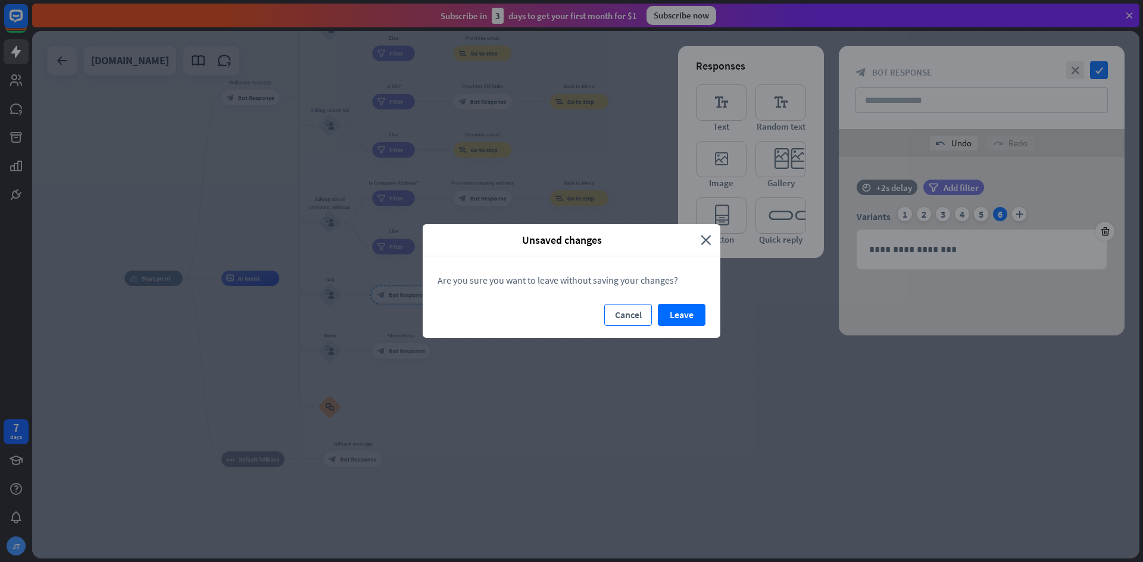
click at [640, 319] on button "Cancel" at bounding box center [628, 315] width 48 height 22
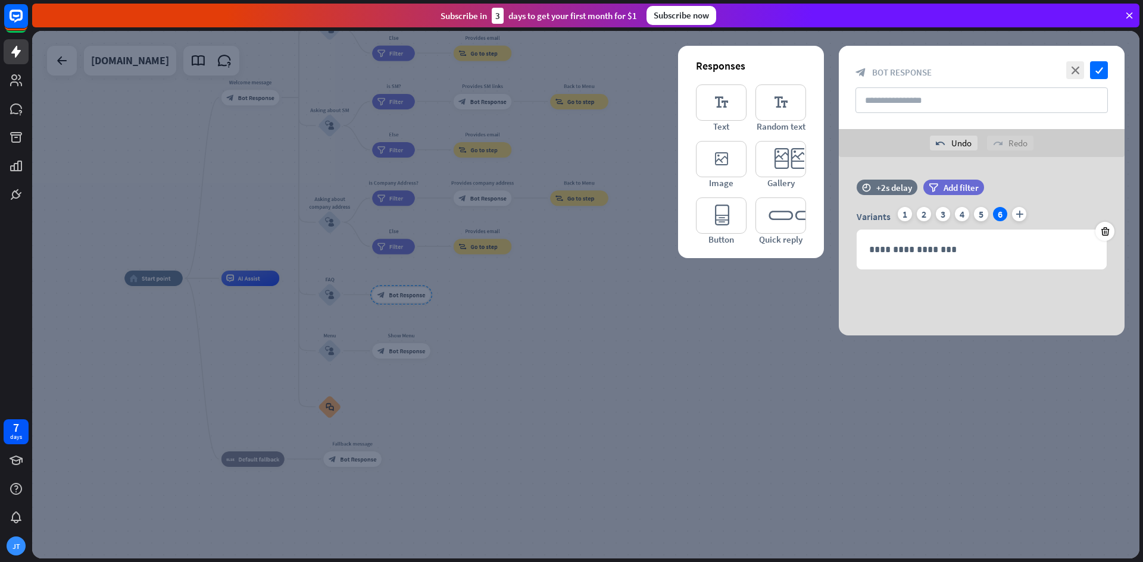
click at [162, 128] on div at bounding box center [585, 295] width 1107 height 528
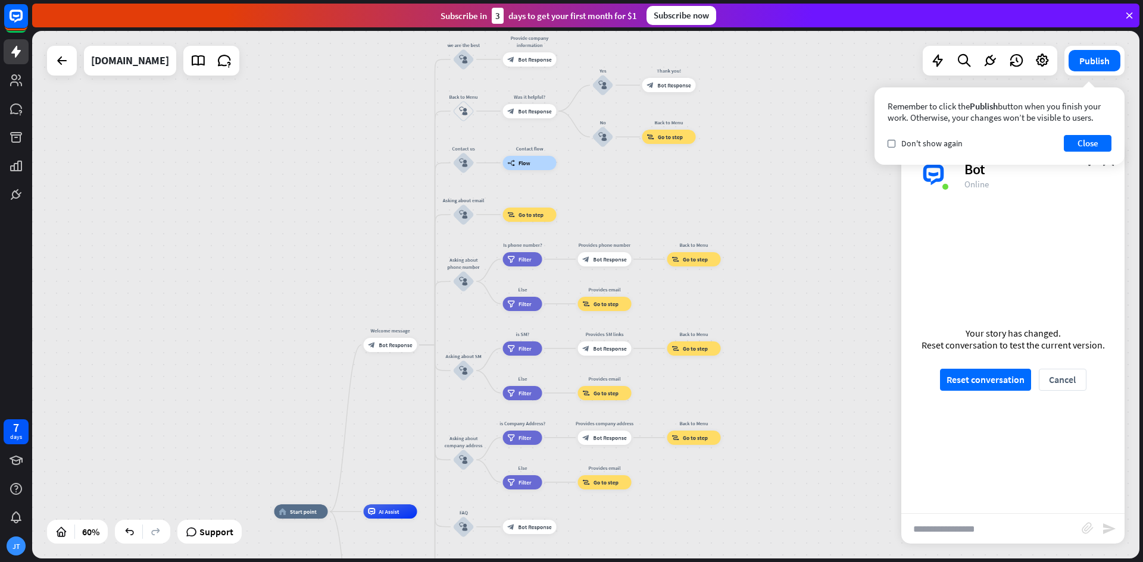
drag, startPoint x: 249, startPoint y: 236, endPoint x: 462, endPoint y: 515, distance: 351.5
click at [462, 519] on div "home_2 Start point Welcome message block_bot_response Bot Response we are the b…" at bounding box center [585, 295] width 1107 height 528
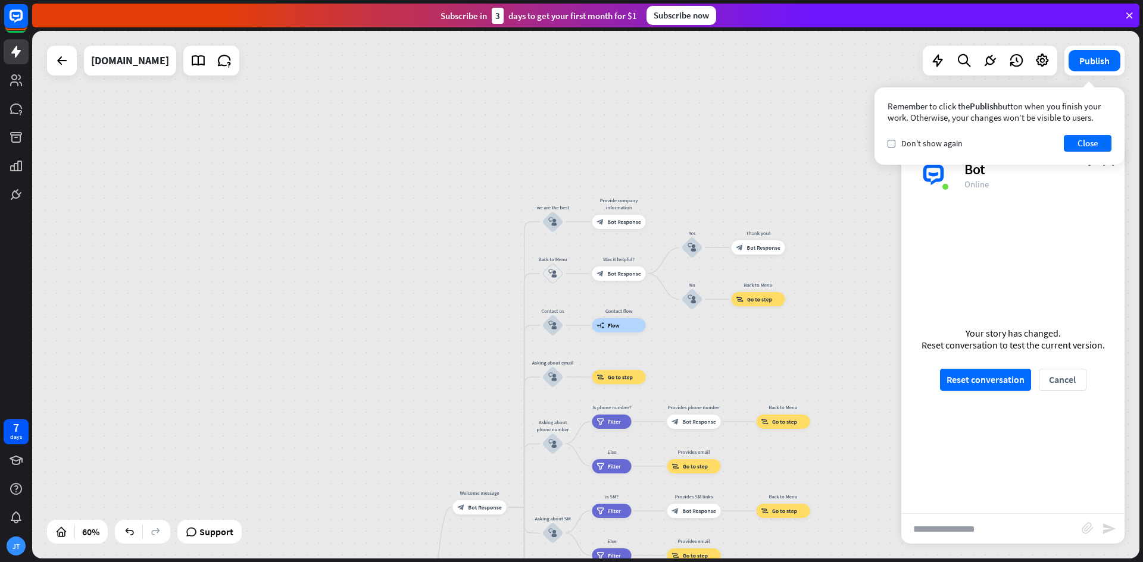
drag, startPoint x: 442, startPoint y: 142, endPoint x: 451, endPoint y: 450, distance: 308.4
click at [451, 450] on div "home_2 Start point Welcome message block_bot_response Bot Response we are the b…" at bounding box center [585, 295] width 1107 height 528
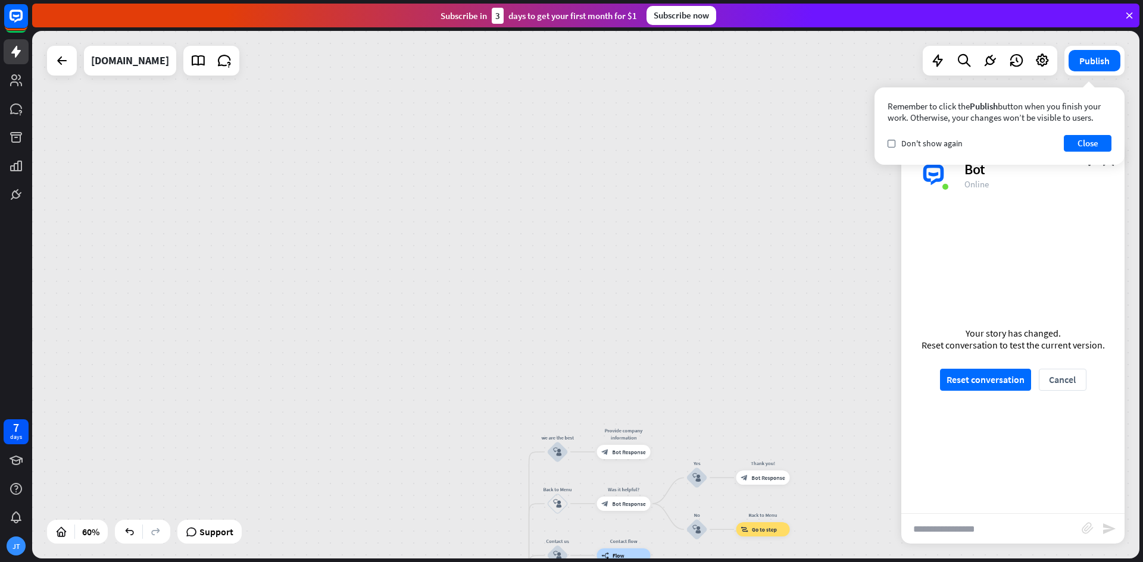
drag, startPoint x: 442, startPoint y: 213, endPoint x: 149, endPoint y: -46, distance: 391.3
click at [149, 0] on html "7 days JT close Product Help First steps Get started with ChatBot Help Center F…" at bounding box center [571, 281] width 1143 height 562
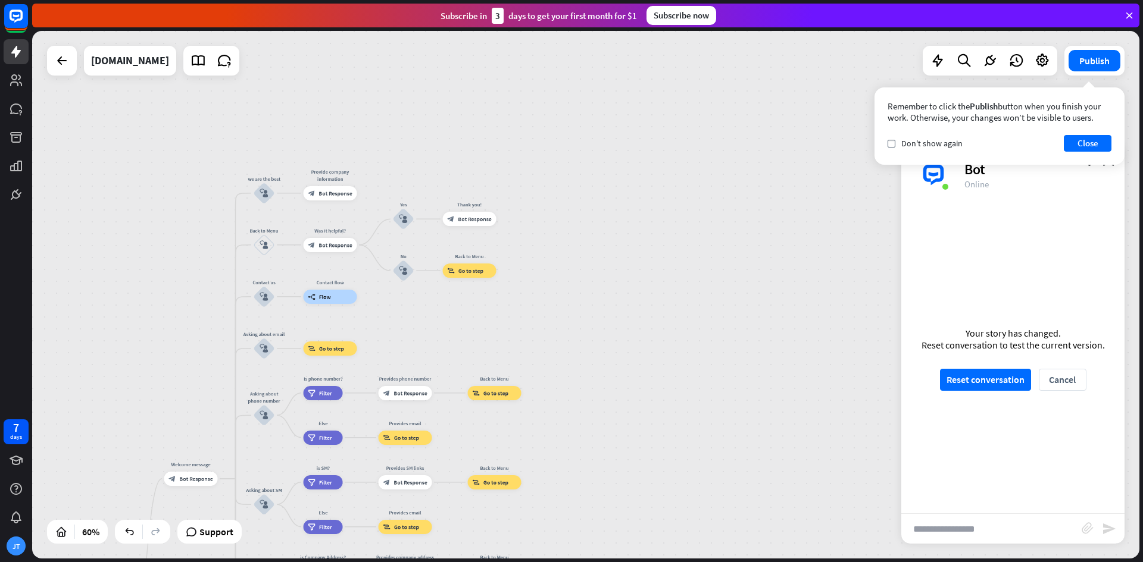
click at [1001, 540] on input "text" at bounding box center [991, 529] width 180 height 30
click at [995, 385] on button "Reset conversation" at bounding box center [985, 380] width 91 height 22
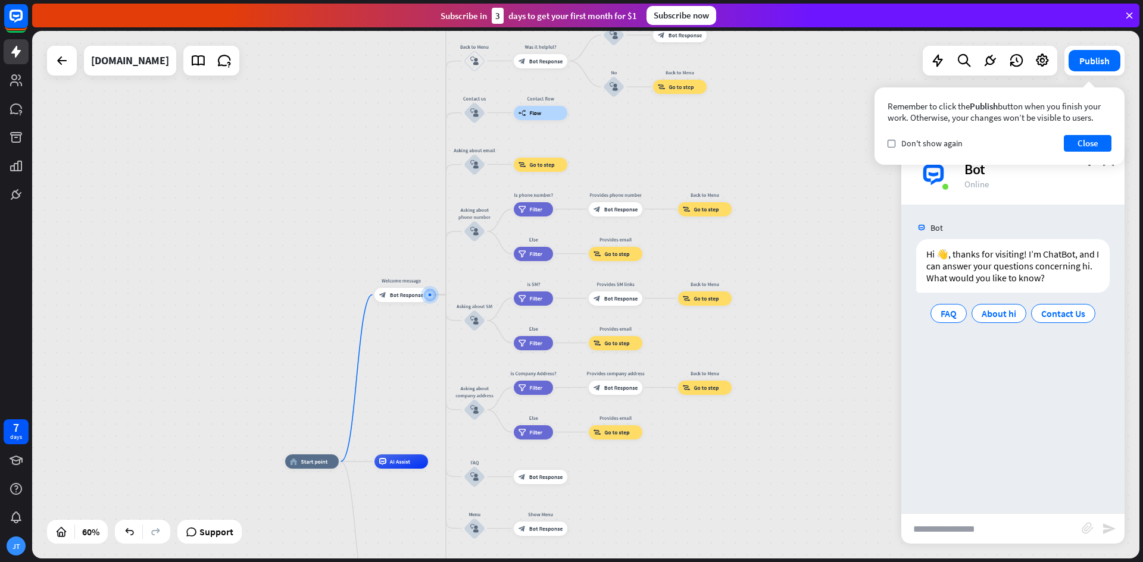
click at [968, 537] on input "text" at bounding box center [991, 529] width 180 height 30
type input "**********"
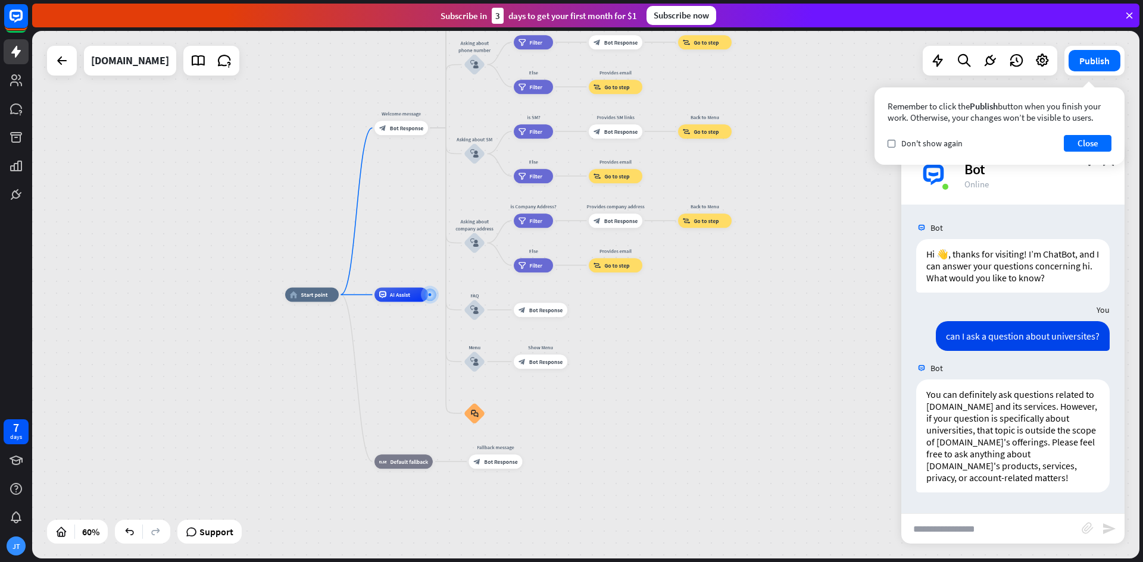
click at [1008, 530] on input "text" at bounding box center [991, 529] width 180 height 30
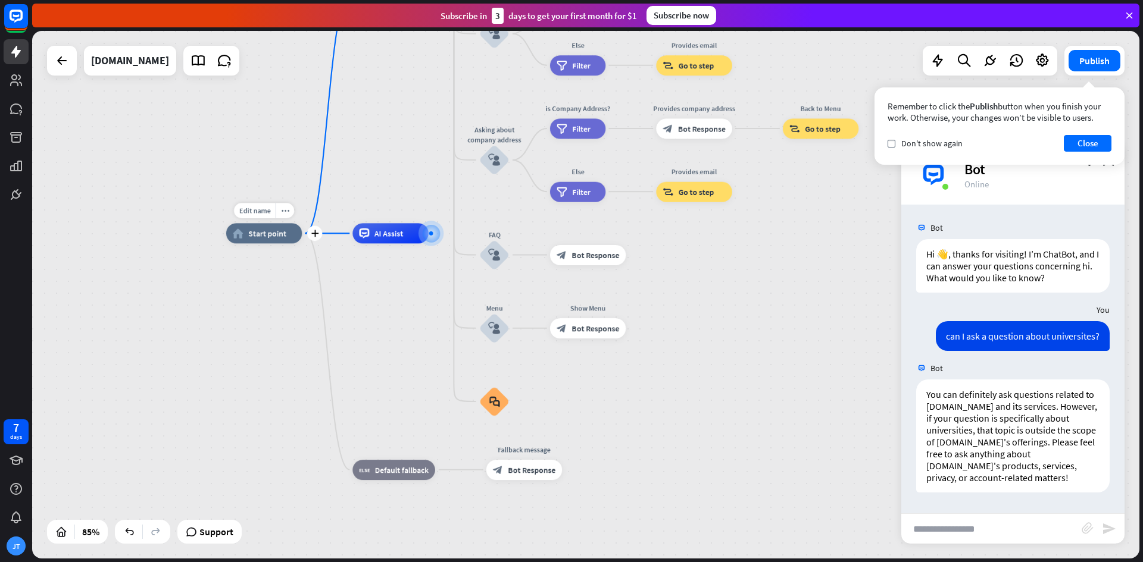
click at [269, 242] on div "home_2 Start point" at bounding box center [264, 233] width 76 height 20
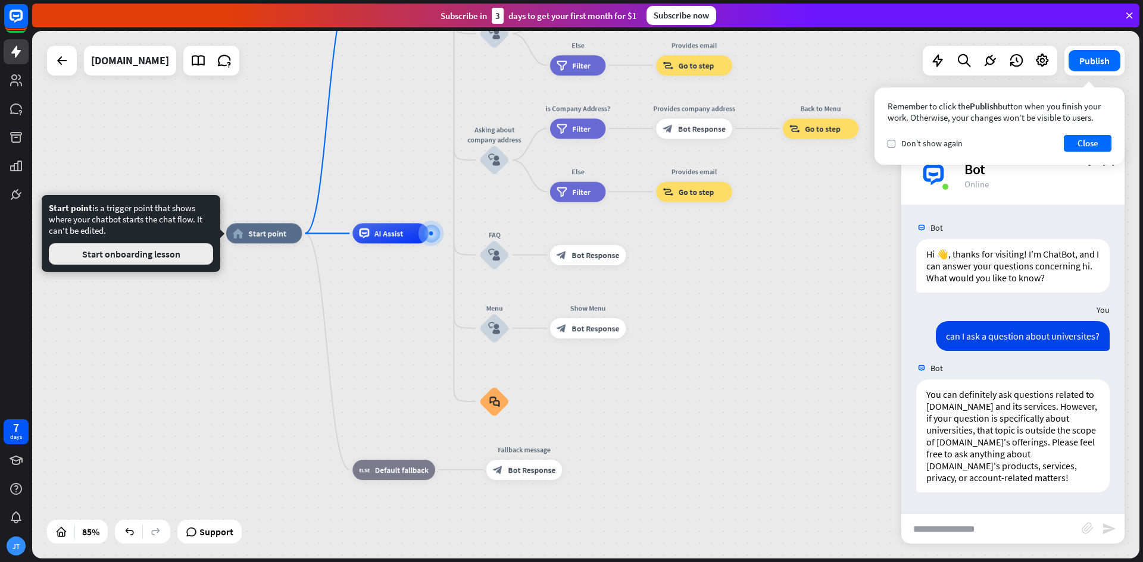
click at [207, 253] on button "Start onboarding lesson" at bounding box center [131, 253] width 164 height 21
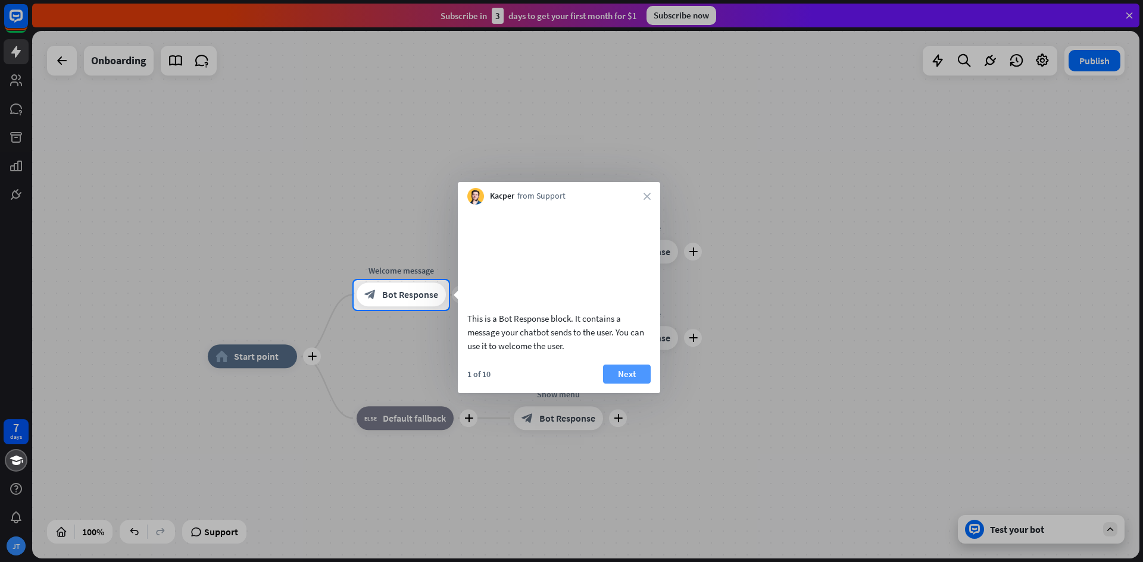
click at [632, 384] on button "Next" at bounding box center [627, 374] width 48 height 19
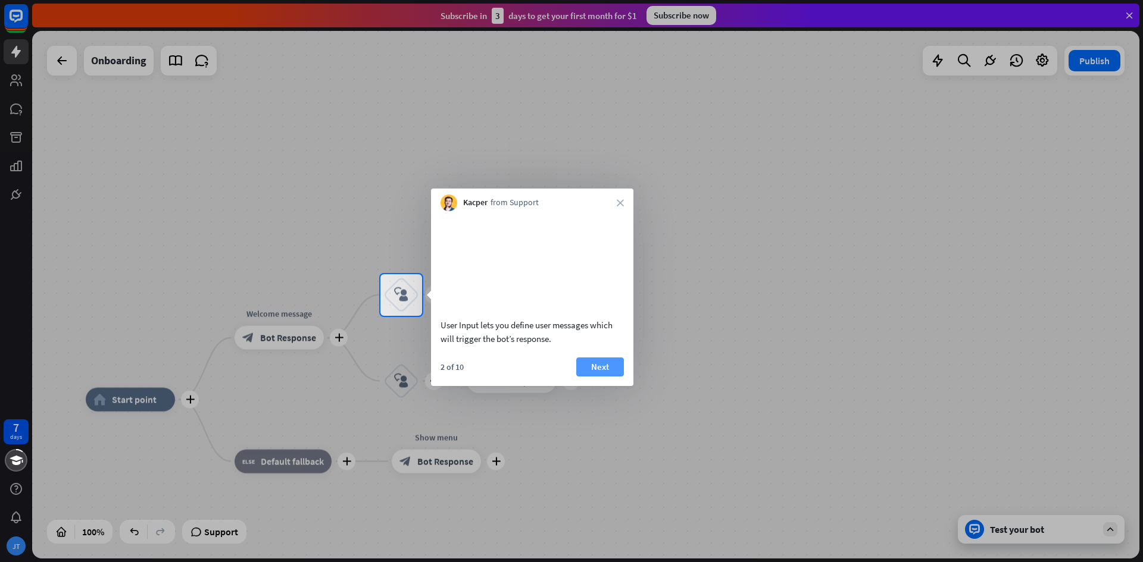
click at [604, 377] on button "Next" at bounding box center [600, 367] width 48 height 19
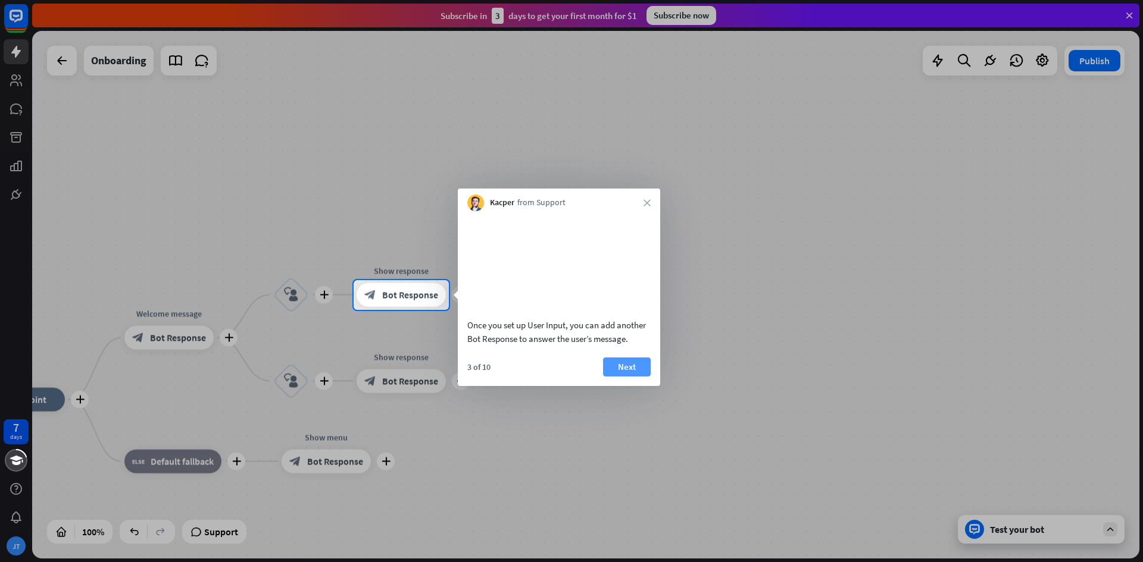
click at [605, 377] on button "Next" at bounding box center [627, 367] width 48 height 19
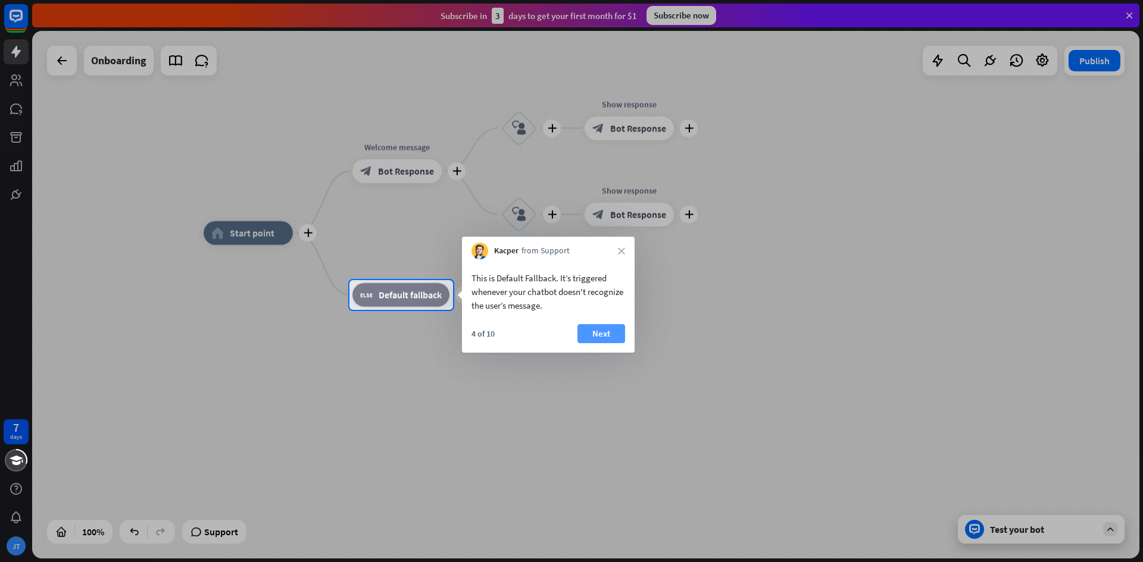
click at [614, 340] on button "Next" at bounding box center [601, 333] width 48 height 19
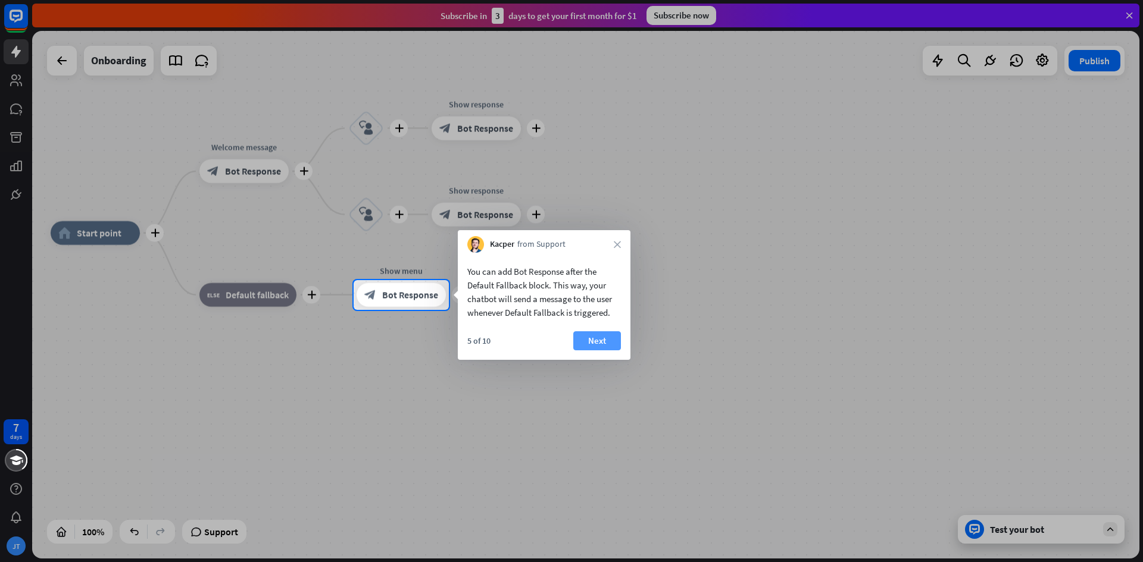
click at [604, 346] on button "Next" at bounding box center [597, 341] width 48 height 19
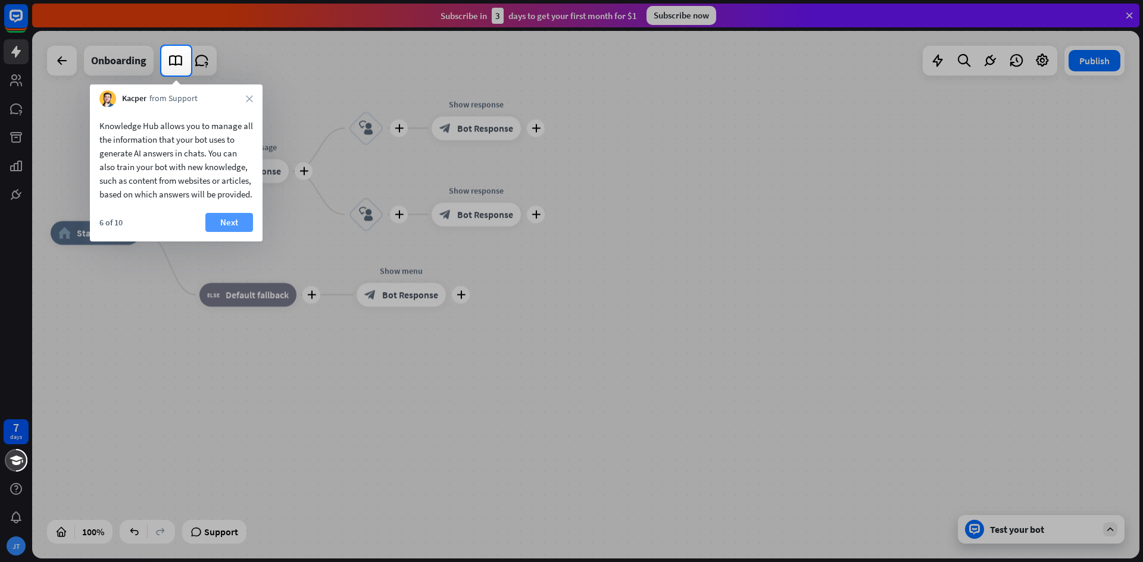
click at [235, 232] on button "Next" at bounding box center [229, 222] width 48 height 19
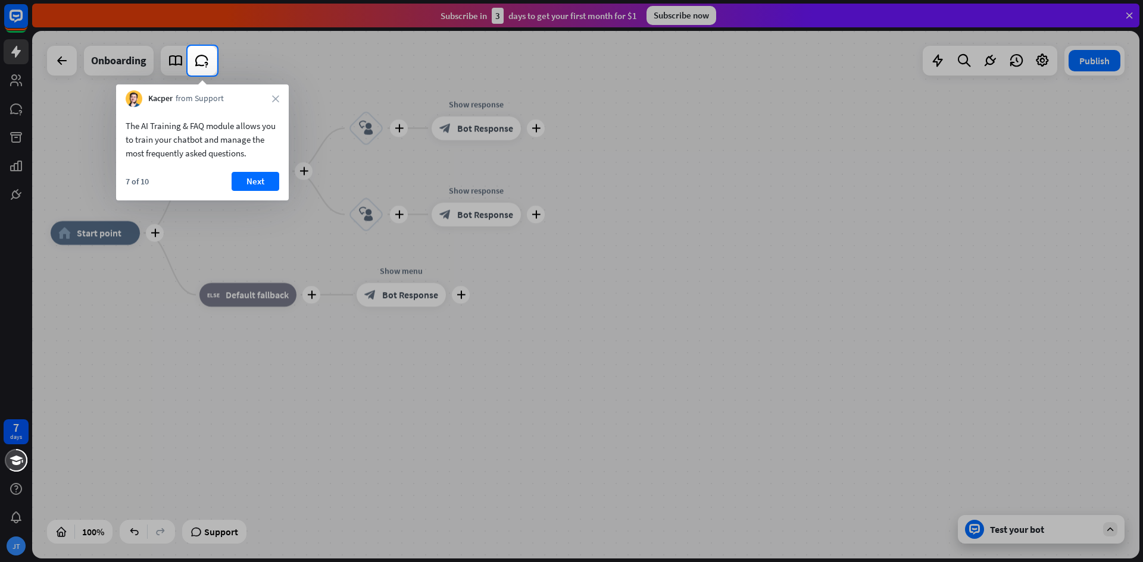
click at [243, 189] on button "Next" at bounding box center [256, 181] width 48 height 19
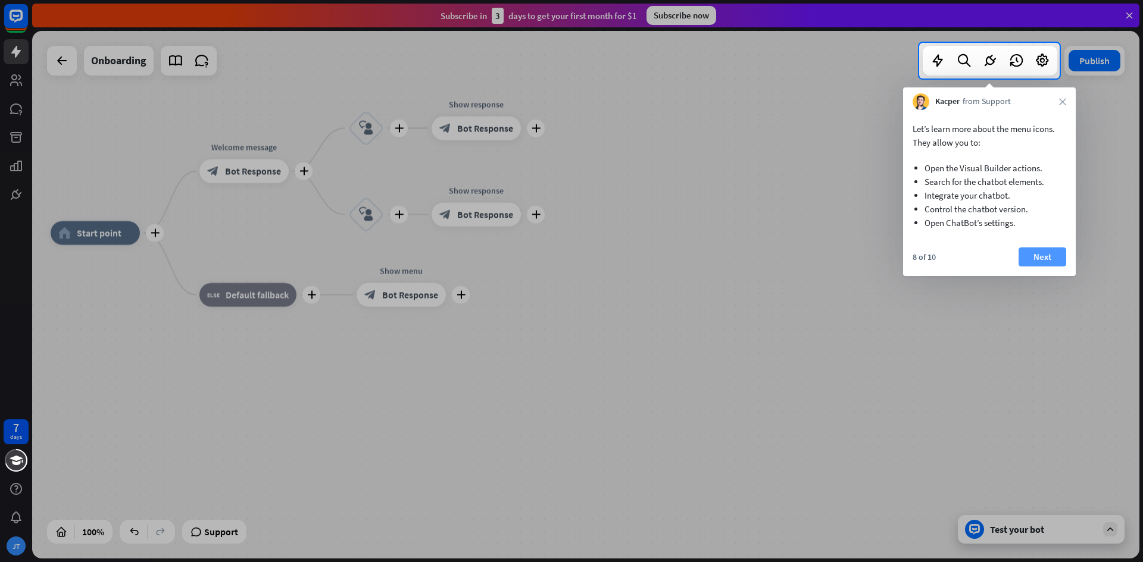
click at [1035, 253] on button "Next" at bounding box center [1042, 257] width 48 height 19
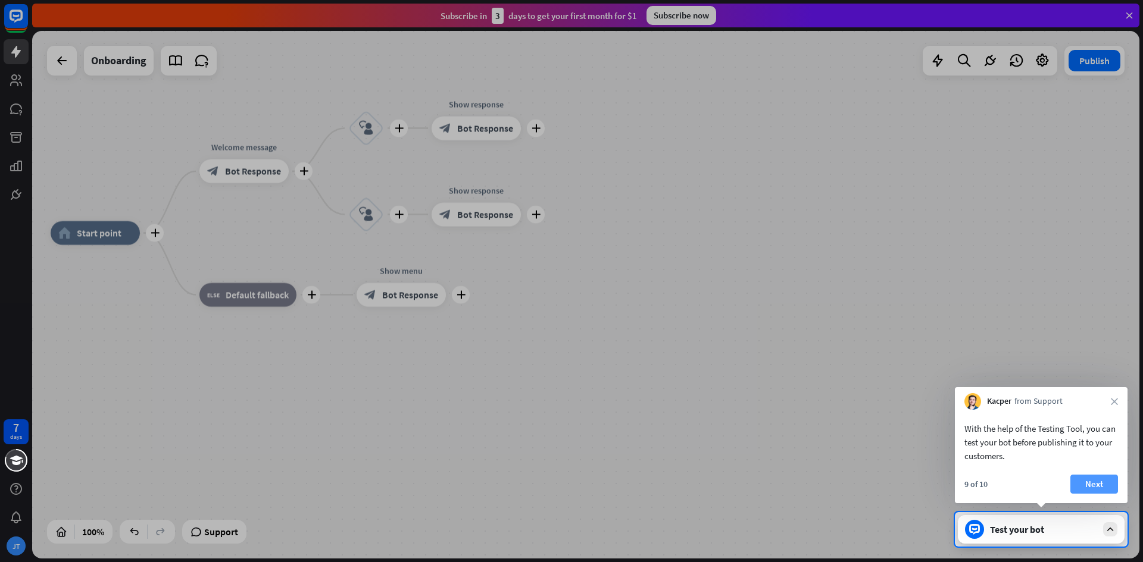
click at [1080, 483] on button "Next" at bounding box center [1094, 484] width 48 height 19
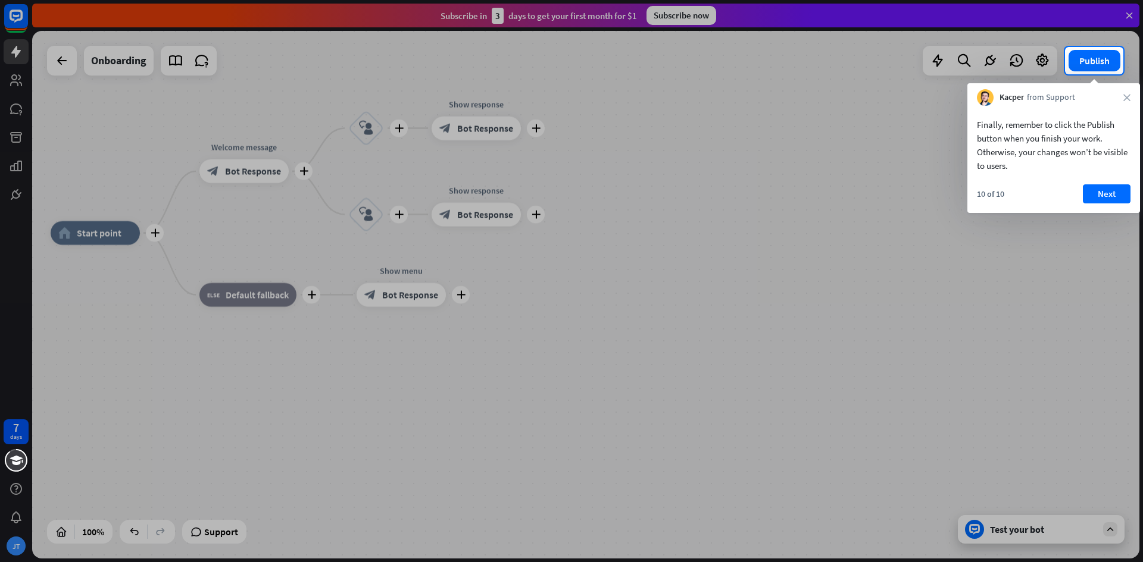
click at [1104, 182] on div "Finally, remember to click the Publish button when you finish your work. Otherw…" at bounding box center [1053, 159] width 173 height 107
click at [1101, 193] on button "Next" at bounding box center [1107, 194] width 48 height 19
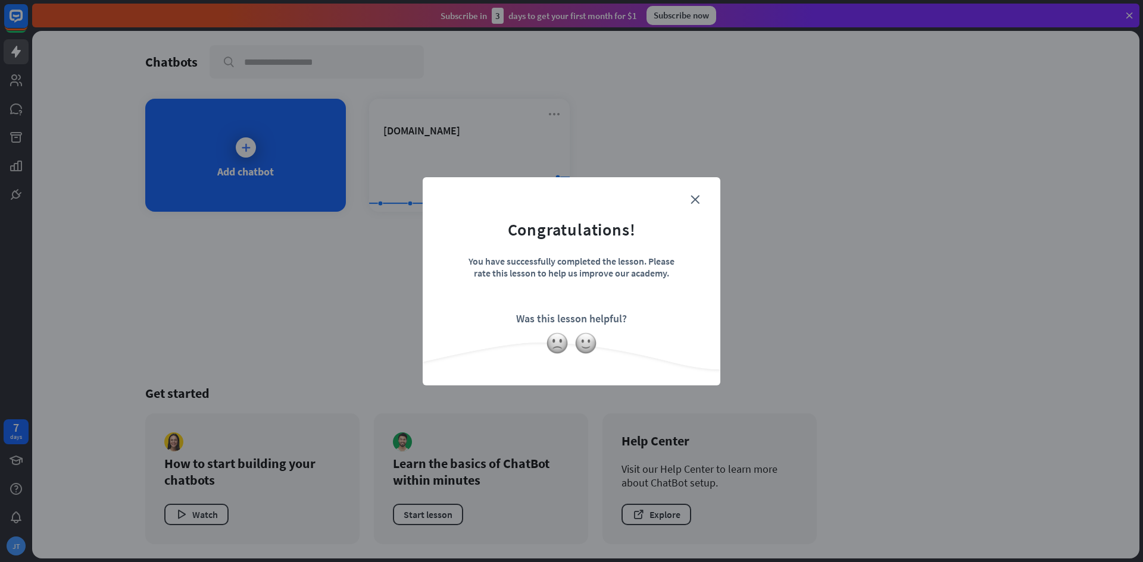
click at [695, 207] on form "Congratulations! You have successfully completed the lesson. Please rate this l…" at bounding box center [571, 263] width 268 height 142
click at [698, 193] on form "Congratulations! You have successfully completed the lesson. Please rate this l…" at bounding box center [571, 263] width 268 height 142
click at [698, 199] on icon "close" at bounding box center [694, 199] width 9 height 9
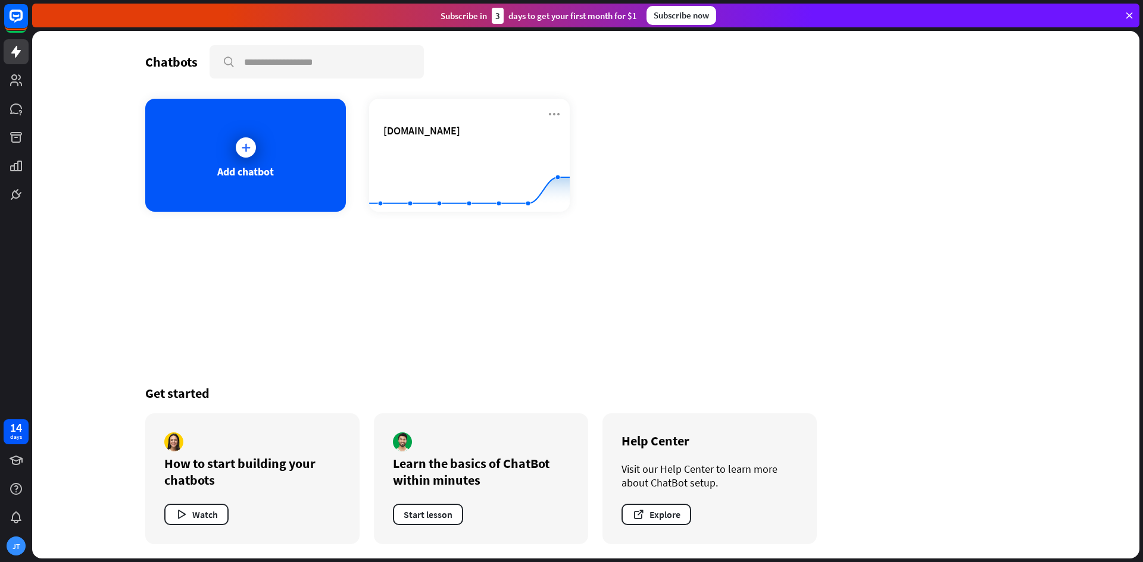
drag, startPoint x: 622, startPoint y: 276, endPoint x: 632, endPoint y: 248, distance: 29.6
click at [623, 275] on div "Chatbots search Add chatbot [DOMAIN_NAME] Created with Highcharts 10.1.0 0 2 4 …" at bounding box center [586, 295] width 952 height 528
